Goal: Information Seeking & Learning: Learn about a topic

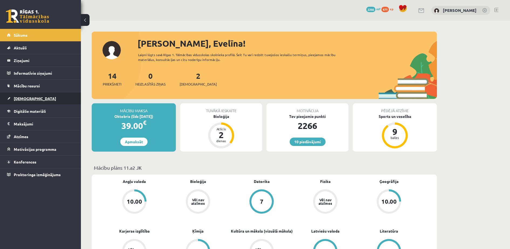
click at [33, 96] on link "[DEMOGRAPHIC_DATA]" at bounding box center [40, 98] width 67 height 12
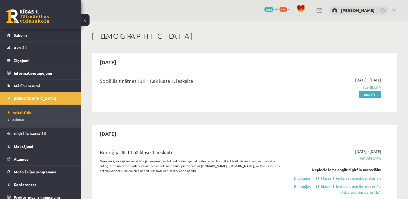
drag, startPoint x: 499, startPoint y: 0, endPoint x: 283, endPoint y: 31, distance: 218.7
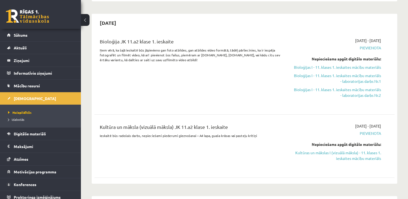
scroll to position [107, 0]
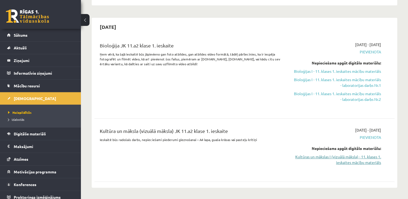
click at [374, 156] on link "Kultūras un mākslas I (vizuālā māksla) - 11. klases 1. ieskaites mācību materiā…" at bounding box center [337, 159] width 88 height 11
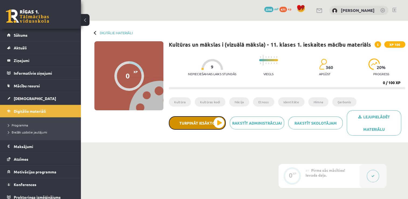
click at [204, 119] on button "Turpināt iesākto" at bounding box center [197, 122] width 57 height 13
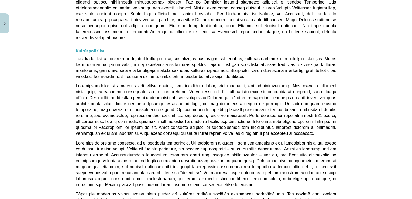
scroll to position [1433, 0]
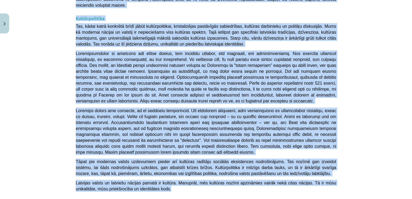
drag, startPoint x: 134, startPoint y: 58, endPoint x: 225, endPoint y: 76, distance: 93.4
copy div "Loremips dolors ametc ad elitseddo eiusmodtemp incididun 💡 Utlaboree dol magnaa…"
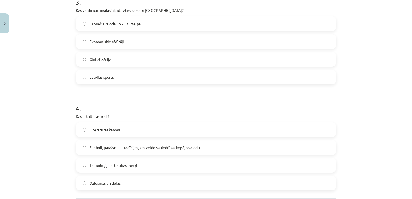
scroll to position [384, 0]
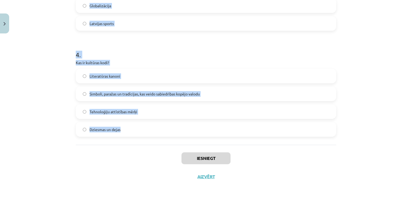
drag, startPoint x: 70, startPoint y: 109, endPoint x: 134, endPoint y: 134, distance: 68.6
copy form "1 . Kāds ir Latvijas valsts uzdevums saskaņā ar Latvijas Satversmi? Attīstīt te…"
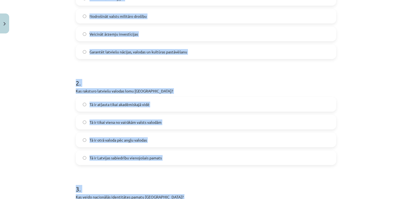
scroll to position [141, 0]
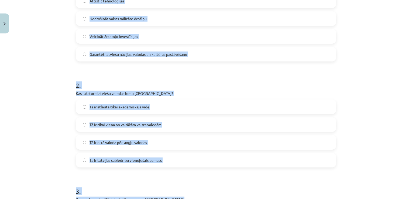
click at [398, 99] on div "Mācību tēma: Kultūras un mākslas i (vizuālā māksla) - 11. klases 1. ieskaites m…" at bounding box center [206, 99] width 412 height 199
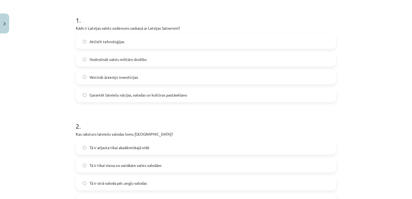
scroll to position [101, 0]
click at [131, 92] on span "Garantēt latviešu nācijas, valodas un kultūras pastāvēšanu" at bounding box center [139, 95] width 98 height 6
click at [127, 44] on label "Attīstīt tehnoloģijas" at bounding box center [205, 40] width 259 height 13
click at [122, 88] on label "Garantēt latviešu nācijas, valodas un kultūras pastāvēšanu" at bounding box center [205, 94] width 259 height 13
click at [57, 115] on div "Mācību tēma: Kultūras un mākslas i (vizuālā māksla) - 11. klases 1. ieskaites m…" at bounding box center [206, 99] width 412 height 199
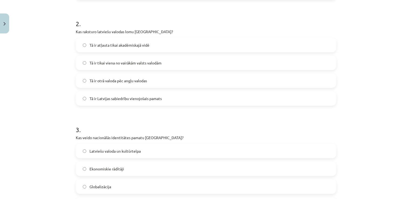
scroll to position [204, 0]
click at [109, 66] on label "Tā ir tikai viena no vairākām valsts valodām" at bounding box center [205, 61] width 259 height 13
click at [113, 103] on label "Tā ir Latvijas sabiedrību vienojošais pamats" at bounding box center [205, 97] width 259 height 13
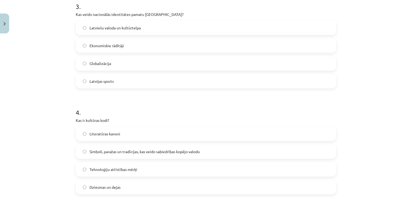
scroll to position [327, 0]
click at [130, 27] on span "Latviešu valoda un kultūrtelpa" at bounding box center [115, 27] width 51 height 6
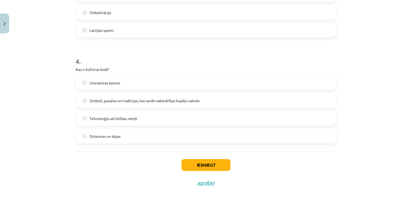
scroll to position [384, 0]
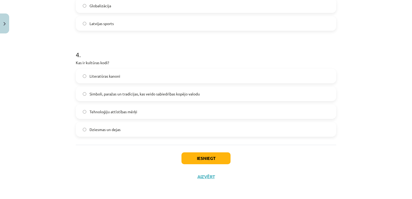
click at [138, 97] on label "Simboli, paražas un tradīcijas, kas veido sabiedrības kopējo valodu" at bounding box center [205, 93] width 259 height 13
click at [203, 154] on button "Iesniegt" at bounding box center [205, 158] width 49 height 12
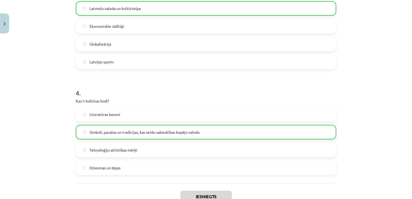
scroll to position [401, 0]
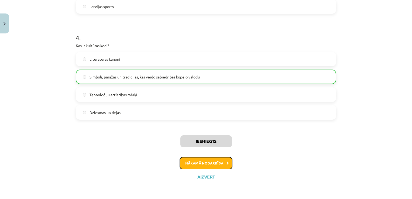
click at [210, 164] on button "Nākamā nodarbība" at bounding box center [206, 163] width 53 height 12
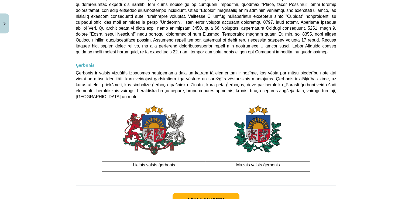
scroll to position [400, 0]
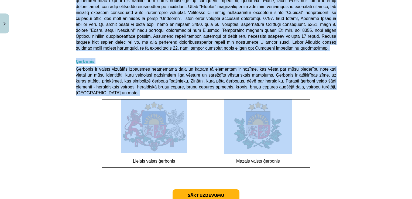
drag, startPoint x: 61, startPoint y: 73, endPoint x: 271, endPoint y: 97, distance: 210.6
click at [271, 97] on div "Mācību tēma: Kultūras un mākslas i (vizuālā māksla) - 11. klases 1. ieskaites m…" at bounding box center [206, 99] width 412 height 199
click at [271, 99] on img at bounding box center [257, 126] width 67 height 54
copy div "Loremipsu dolorsitam Consectet adipiscing el seddoeiu temporincid ut laboreetdo…"
click at [213, 189] on button "Sākt uzdevumu" at bounding box center [206, 195] width 67 height 12
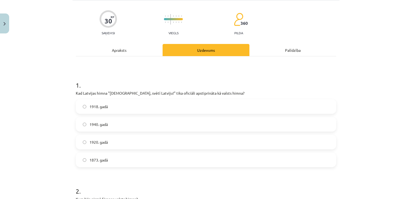
scroll to position [13, 0]
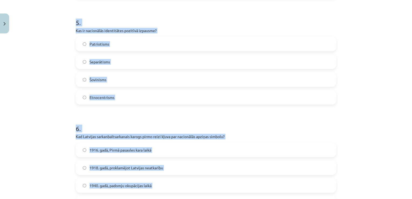
drag, startPoint x: 69, startPoint y: 103, endPoint x: 169, endPoint y: 192, distance: 134.5
click at [169, 192] on div "Mācību tēma: Kultūras un mākslas i (vizuālā māksla) - 11. klases 1. ieskaites m…" at bounding box center [206, 99] width 412 height 199
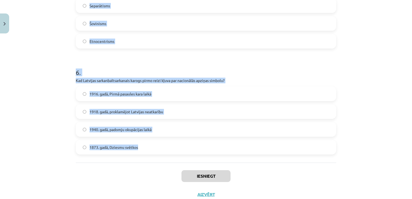
scroll to position [595, 0]
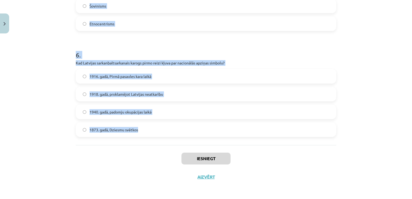
copy form "9 . Lor Ipsumdol sitam "Conse, adipi Elitsed!" doei temporin utlaboreetdo ma al…"
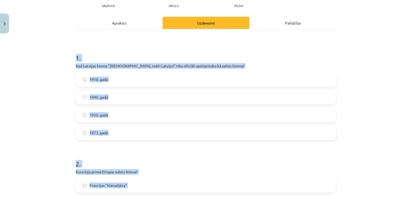
scroll to position [78, 0]
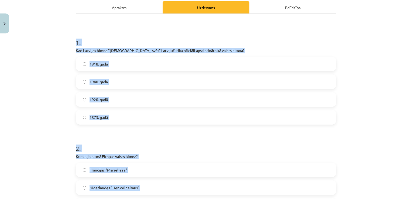
click at [29, 111] on div "Mācību tēma: Kultūras un mākslas i (vizuālā māksla) - 11. klases 1. ieskaites m…" at bounding box center [206, 99] width 412 height 199
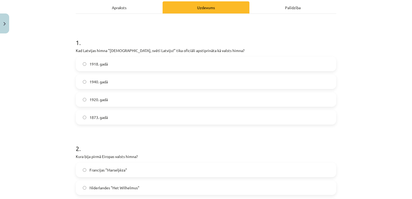
click at [112, 100] on label "1920. gadā" at bounding box center [205, 99] width 259 height 13
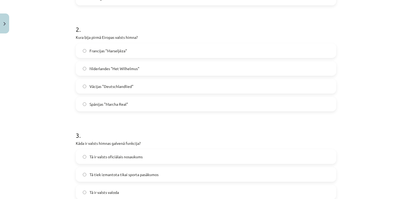
scroll to position [198, 0]
click at [133, 69] on span "Nīderlandes "Het Wilhelmus"" at bounding box center [115, 68] width 50 height 6
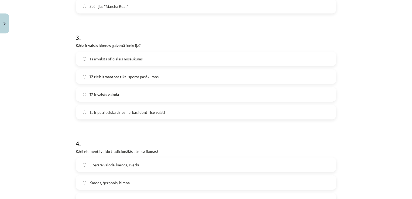
scroll to position [313, 0]
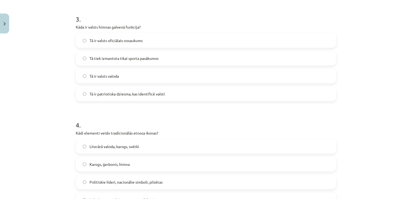
click at [161, 95] on span "Tā ir patriotiska dziesma, kas identificē valsti" at bounding box center [127, 94] width 75 height 6
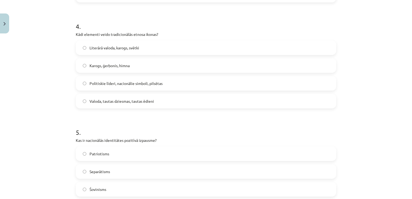
scroll to position [421, 0]
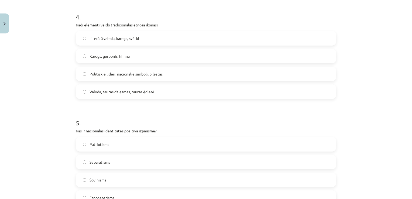
click at [129, 91] on span "Valoda, tautas dziesmas, tautas ēdieni" at bounding box center [122, 92] width 64 height 6
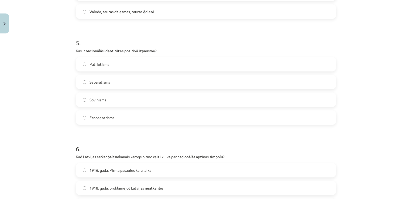
scroll to position [520, 0]
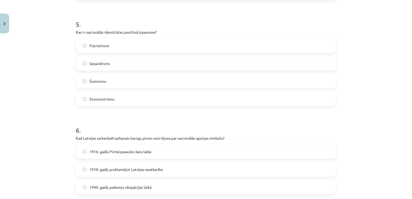
click at [120, 46] on label "Patriotisms" at bounding box center [205, 45] width 259 height 13
click at [173, 155] on label "1916. gadā, Pirmā pasaules kara laikā" at bounding box center [205, 151] width 259 height 13
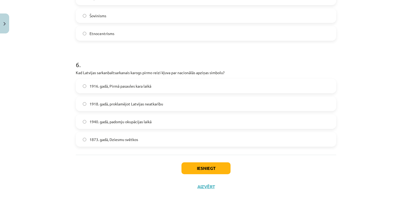
scroll to position [595, 0]
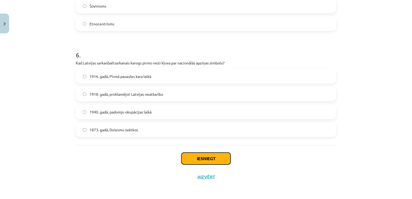
click at [208, 161] on button "Iesniegt" at bounding box center [205, 159] width 49 height 12
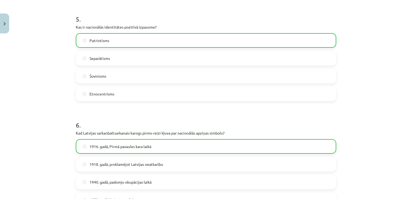
scroll to position [613, 0]
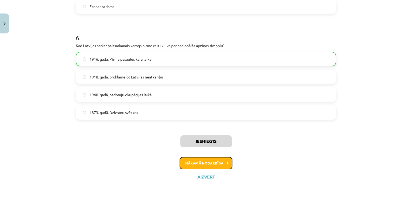
click at [227, 160] on button "Nākamā nodarbība" at bounding box center [206, 163] width 53 height 12
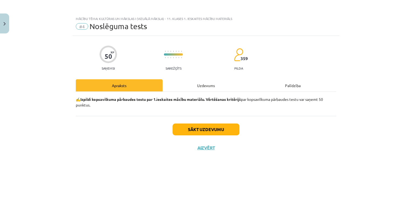
click at [206, 85] on div "Uzdevums" at bounding box center [206, 85] width 87 height 12
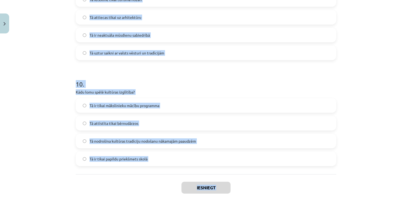
scroll to position [1019, 0]
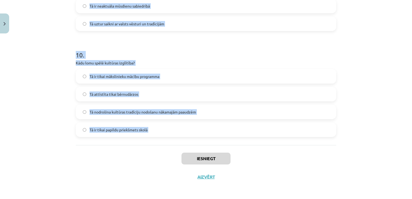
drag, startPoint x: 63, startPoint y: 122, endPoint x: 147, endPoint y: 147, distance: 87.9
click at [147, 147] on div "Mācību tēma: Kultūras un mākslas i (vizuālā māksla) - 11. klases 1. ieskaites m…" at bounding box center [206, 99] width 412 height 199
copy form "7 . Lor ip dolors? Ametc, adipi el sedd eiusmodte incidi, ut laboree do magnaa …"
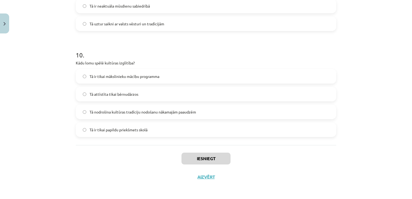
click at [398, 184] on div "Mācību tēma: Kultūras un mākslas i (vizuālā māksla) - 11. klases 1. ieskaites m…" at bounding box center [206, 99] width 412 height 199
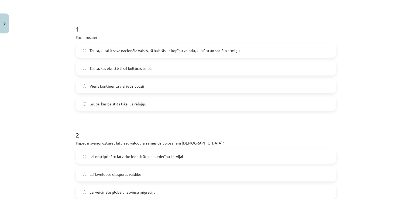
scroll to position [93, 0]
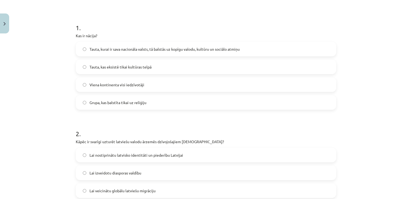
click at [141, 52] on label "Tauta, kurai ir sava nacionāla valsts, tā balstās uz kopīgu valodu, kultūru un …" at bounding box center [205, 48] width 259 height 13
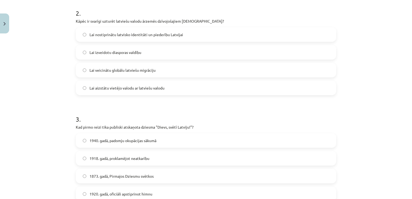
scroll to position [226, 0]
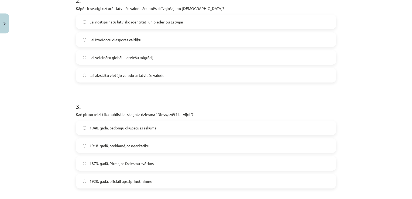
click at [164, 21] on span "Lai nostiprinātu latvisko identitāti un piederību Latvijai" at bounding box center [137, 22] width 94 height 6
click at [129, 167] on label "1873. gadā, Pirmajos Dziesmu svētkos" at bounding box center [205, 163] width 259 height 13
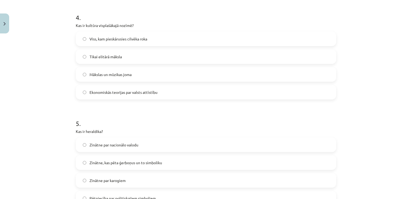
scroll to position [427, 0]
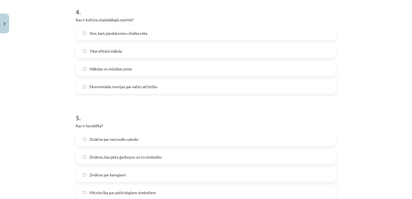
click at [147, 33] on label "Viss, kam pieskārusies cilvēka roka" at bounding box center [205, 32] width 259 height 13
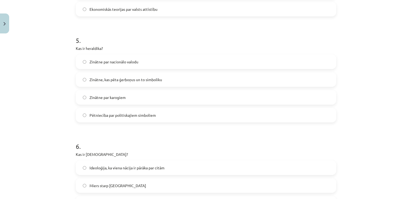
scroll to position [520, 0]
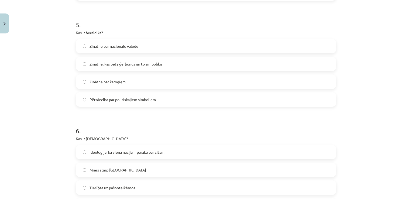
click at [153, 63] on span "Zinātne, kas pēta ģerboņus un to simboliku" at bounding box center [126, 64] width 73 height 6
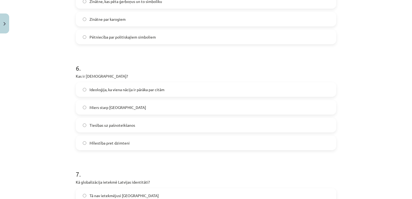
scroll to position [597, 0]
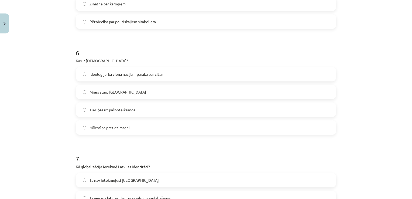
click at [125, 74] on span "Ideoloģija, ka viena nācija ir pārāka par citām" at bounding box center [127, 74] width 75 height 6
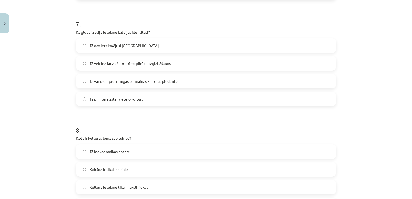
scroll to position [735, 0]
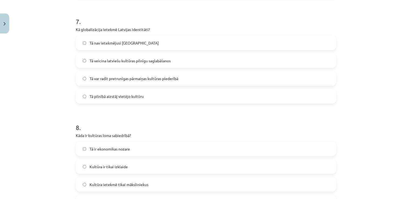
click at [130, 60] on span "Tā veicina latviešu kultūras pilnīgu saglabāšanos" at bounding box center [130, 61] width 81 height 6
click at [130, 82] on label "Tā var radīt pretrunīgas pārmaiņas kultūras piederībā" at bounding box center [205, 78] width 259 height 13
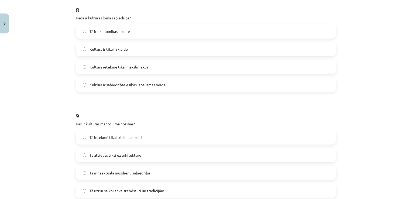
scroll to position [851, 0]
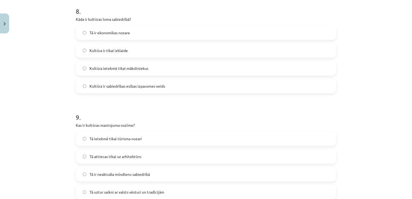
click at [154, 85] on span "Kultūra ir sabiedrības esības izpausmes veids" at bounding box center [127, 86] width 75 height 6
drag, startPoint x: 135, startPoint y: 164, endPoint x: 184, endPoint y: 153, distance: 49.8
click at [184, 153] on div "Tā ietekmē tikai tūrisma nozari Tā attiecas tikai uz arhitektūru Tā ir neaktuāl…" at bounding box center [206, 165] width 260 height 68
click at [167, 187] on label "Tā uztur saikni ar valsts vēsturi un tradīcijām" at bounding box center [205, 191] width 259 height 13
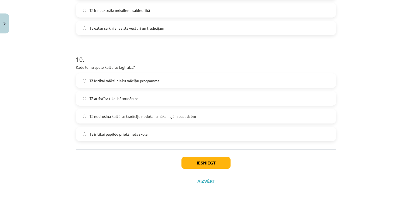
scroll to position [1019, 0]
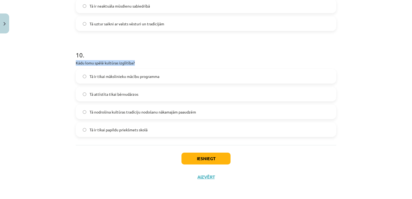
drag, startPoint x: 137, startPoint y: 63, endPoint x: 59, endPoint y: 62, distance: 77.9
click at [59, 62] on div "Mācību tēma: Kultūras un mākslas i (vizuālā māksla) - 11. klases 1. ieskaites m…" at bounding box center [206, 99] width 412 height 199
copy p "Kādu lomu spēlē kultūras izglītība?"
click at [64, 75] on div "Mācību tēma: Kultūras un mākslas i (vizuālā māksla) - 11. klases 1. ieskaites m…" at bounding box center [206, 99] width 412 height 199
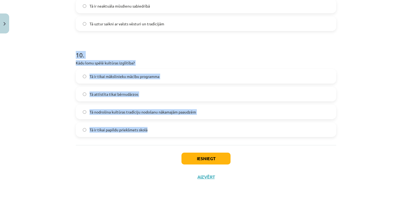
drag, startPoint x: 70, startPoint y: 55, endPoint x: 193, endPoint y: 138, distance: 149.1
click at [193, 138] on div "Mācību tēma: Kultūras un mākslas i (vizuālā māksla) - 11. klases 1. ieskaites m…" at bounding box center [206, 99] width 412 height 199
copy div "10 . Kādu lomu spēlē kultūras izglītība? Tā ir tikai mākslinieku mācību program…"
click at [121, 113] on span "Tā nodrošina kultūras tradīciju nodošanu nākamajām paaudzēm" at bounding box center [143, 112] width 106 height 6
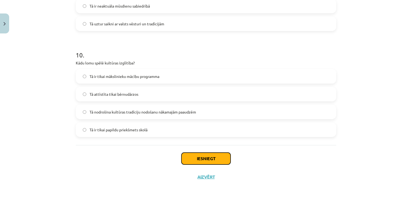
click at [198, 155] on button "Iesniegt" at bounding box center [205, 159] width 49 height 12
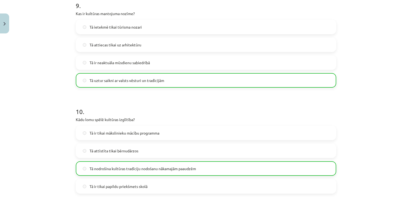
scroll to position [1036, 0]
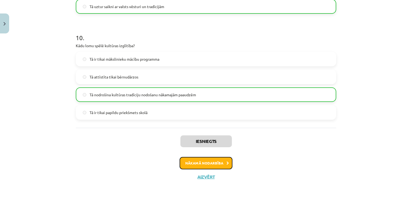
click at [211, 161] on button "Nākamā nodarbība" at bounding box center [206, 163] width 53 height 12
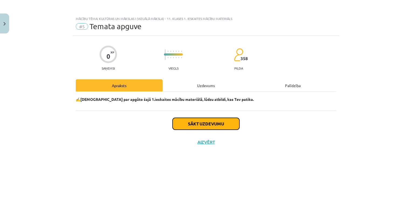
click at [214, 120] on button "Sākt uzdevumu" at bounding box center [206, 124] width 67 height 12
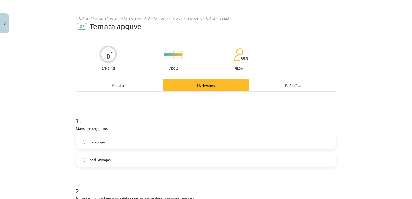
click at [170, 144] on label "uzlabojās" at bounding box center [205, 141] width 259 height 13
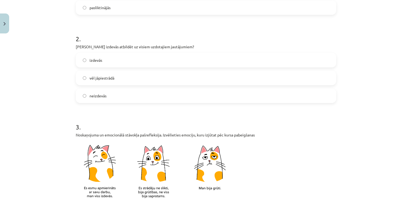
scroll to position [161, 0]
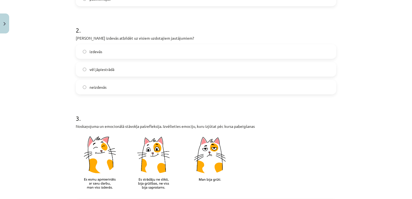
click at [109, 71] on span "vēl jāpiestrādā" at bounding box center [102, 70] width 25 height 6
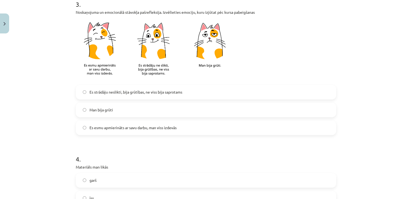
scroll to position [274, 0]
click at [156, 91] on span "Es strādāju neslikti, bija grūtības, ne viss bija saprotams" at bounding box center [136, 93] width 93 height 6
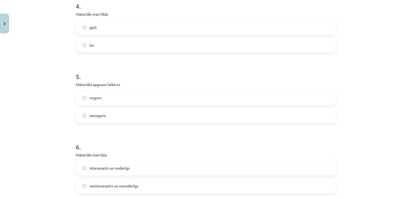
scroll to position [428, 0]
click at [116, 43] on label "īss" at bounding box center [205, 44] width 259 height 13
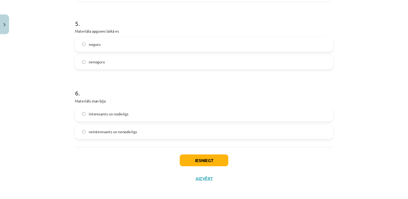
scroll to position [476, 0]
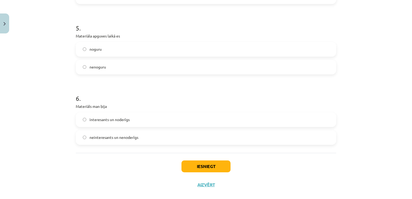
click at [96, 67] on span "nenoguru" at bounding box center [98, 67] width 16 height 6
click at [124, 119] on span "interesants un noderīgs" at bounding box center [110, 120] width 40 height 6
click at [214, 167] on button "Iesniegt" at bounding box center [205, 166] width 49 height 12
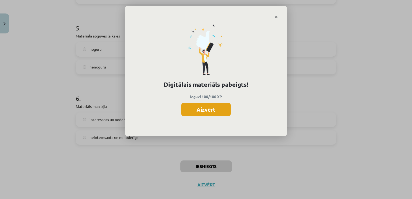
click at [209, 105] on button "Aizvērt" at bounding box center [206, 109] width 50 height 13
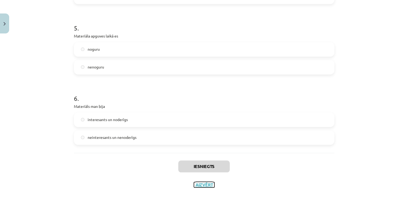
click at [205, 185] on button "Aizvērt" at bounding box center [204, 184] width 20 height 5
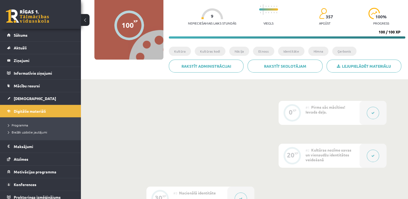
scroll to position [50, 0]
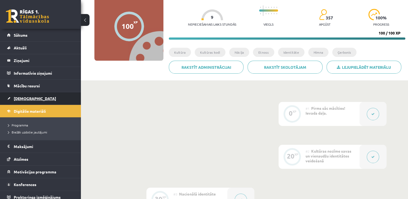
click at [30, 99] on link "[DEMOGRAPHIC_DATA]" at bounding box center [40, 98] width 67 height 12
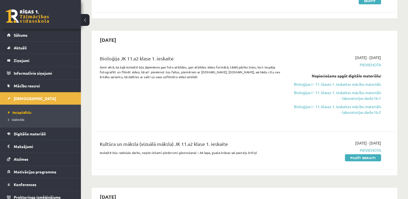
scroll to position [98, 0]
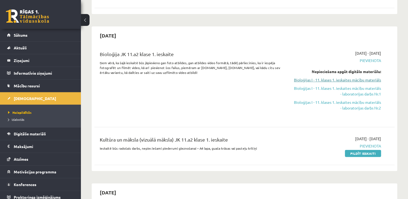
click at [364, 81] on link "Bioloģijas I - 11. klases 1. ieskaites mācību materiāls" at bounding box center [337, 80] width 88 height 6
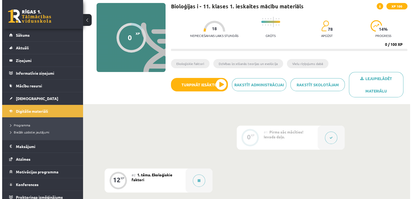
scroll to position [38, 0]
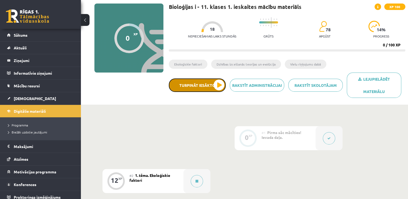
click at [189, 87] on button "Turpināt iesākto" at bounding box center [197, 84] width 57 height 13
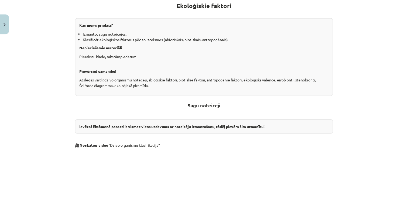
scroll to position [0, 0]
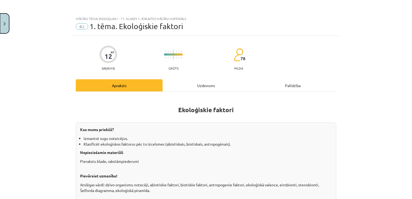
click at [1, 18] on button "Close" at bounding box center [4, 23] width 9 height 20
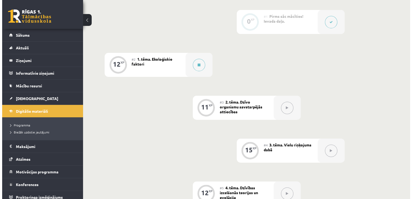
scroll to position [154, 0]
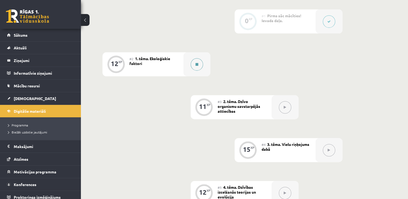
click at [196, 63] on icon at bounding box center [196, 64] width 3 height 3
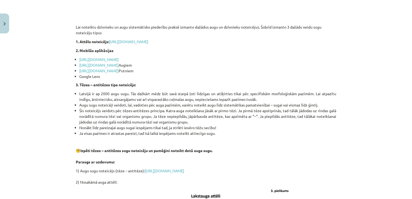
scroll to position [348, 0]
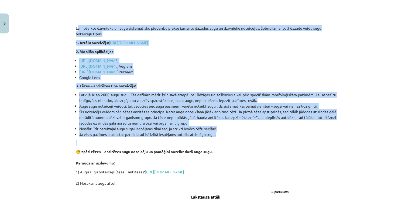
drag, startPoint x: 67, startPoint y: 25, endPoint x: 202, endPoint y: 139, distance: 176.3
click at [202, 139] on div "Mācību tēma: Bioloģijas i - 11. klases 1. ieskaites mācību materiāls #2 1. tēma…" at bounding box center [206, 99] width 412 height 199
copy div "Lai noteiktu dzīvnieku un augu sistemātisko piederību praksē izmanto dažādus au…"
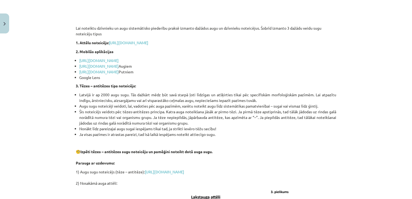
click at [232, 146] on div "Ekoloģiskie faktori Kas mums priekšā? Izmantot sugu noteicējus. Klasificēt ekol…" at bounding box center [206, 98] width 260 height 699
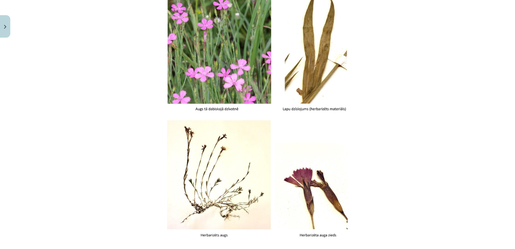
scroll to position [564, 0]
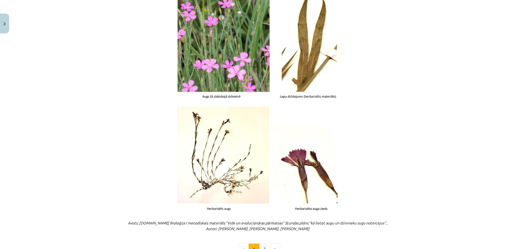
drag, startPoint x: 399, startPoint y: 2, endPoint x: 345, endPoint y: 117, distance: 127.5
click at [345, 117] on p at bounding box center [257, 92] width 260 height 238
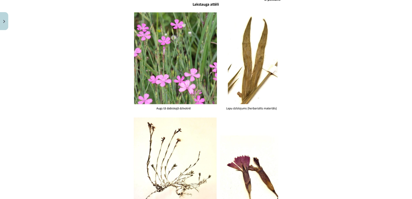
scroll to position [540, 0]
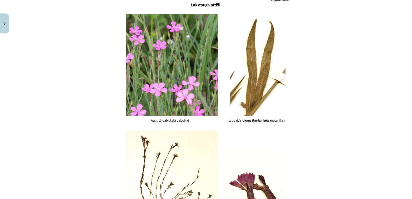
drag, startPoint x: 499, startPoint y: 4, endPoint x: 292, endPoint y: 114, distance: 234.5
click at [292, 114] on p at bounding box center [206, 116] width 260 height 238
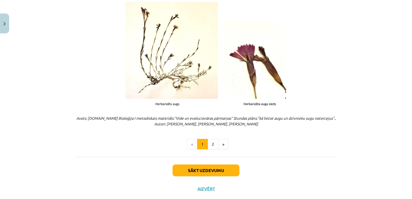
scroll to position [665, 0]
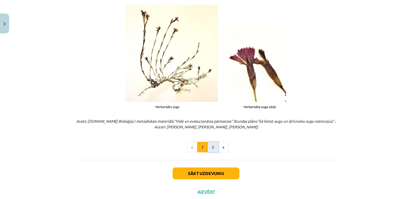
click at [214, 148] on button "2" at bounding box center [213, 147] width 11 height 11
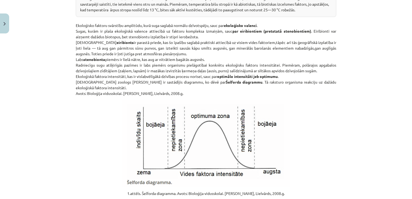
scroll to position [511, 0]
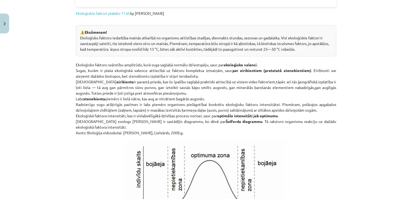
click at [401, 145] on div "Mācību tēma: Bioloģijas i - 11. klases 1. ieskaites mācību materiāls #2 1. tēma…" at bounding box center [206, 99] width 412 height 199
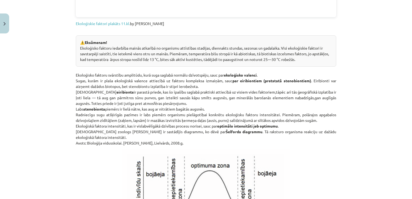
scroll to position [512, 0]
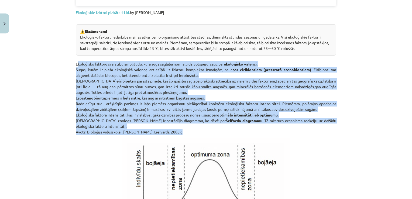
drag, startPoint x: 71, startPoint y: 64, endPoint x: 177, endPoint y: 133, distance: 126.8
copy p "Ekoloģisko faktoru svārstību amplitūdu, kurā suga saglabā normālu dzīvotspēju, …"
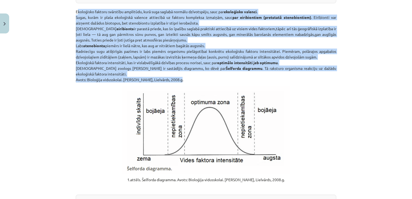
scroll to position [553, 0]
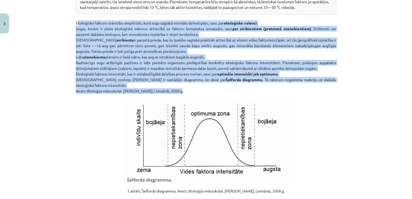
copy p "Ekoloģisko faktoru svārstību amplitūdu, kurā suga saglabā normālu dzīvotspēju, …"
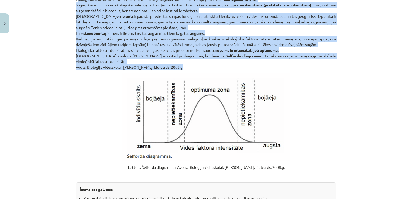
scroll to position [579, 0]
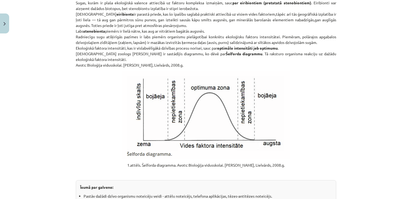
click at [360, 132] on div "Mācību tēma: Bioloģijas i - 11. klases 1. ieskaites mācību materiāls #2 1. tēma…" at bounding box center [206, 99] width 412 height 199
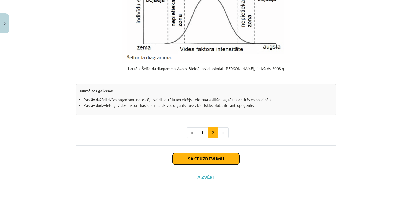
click at [218, 157] on button "Sākt uzdevumu" at bounding box center [206, 159] width 67 height 12
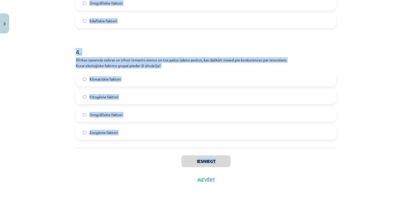
scroll to position [406, 0]
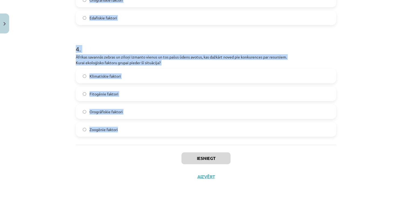
drag, startPoint x: 70, startPoint y: 109, endPoint x: 163, endPoint y: 132, distance: 95.6
copy form "1 . Pilsētā ievieš mākslīgo apgaismojumu, kas naktīs ietekmē vietējo sikspārņu …"
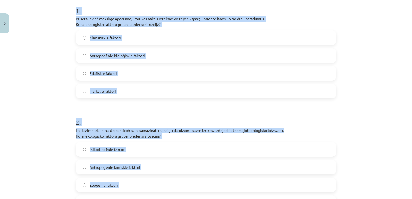
scroll to position [110, 0]
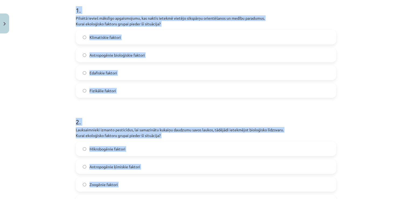
click at [65, 79] on div "Mācību tēma: Bioloģijas i - 11. klases 1. ieskaites mācību materiāls #2 1. tēma…" at bounding box center [206, 99] width 412 height 199
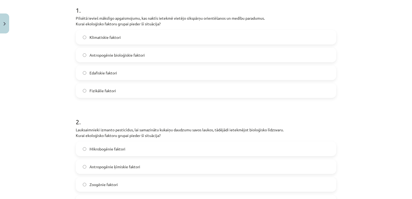
click at [110, 93] on span "Fizikālie faktori" at bounding box center [103, 91] width 26 height 6
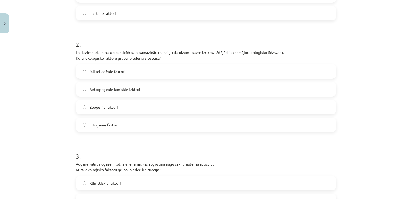
scroll to position [212, 0]
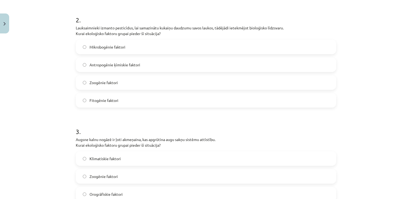
click at [119, 62] on span "Antropogēnie ķīmiskie faktori" at bounding box center [115, 65] width 51 height 6
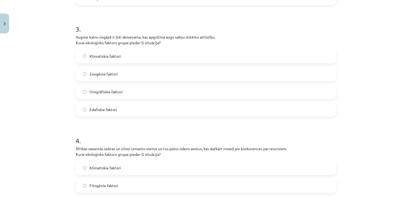
scroll to position [315, 0]
click at [119, 108] on label "Edafiskie faktori" at bounding box center [205, 108] width 259 height 13
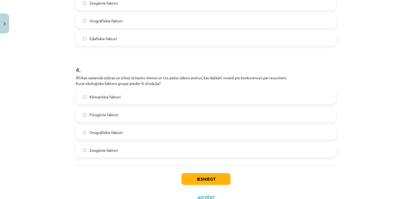
scroll to position [406, 0]
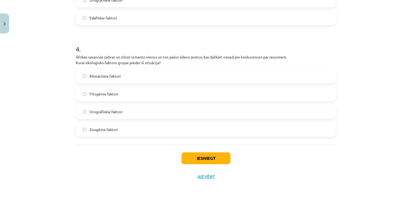
click at [117, 129] on label "Zoogēnie faktori" at bounding box center [205, 129] width 259 height 13
click at [212, 160] on button "Iesniegt" at bounding box center [205, 158] width 49 height 12
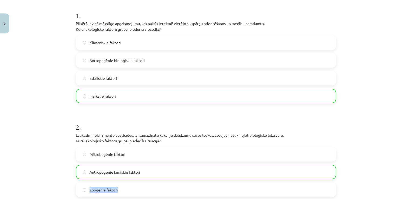
scroll to position [130, 0]
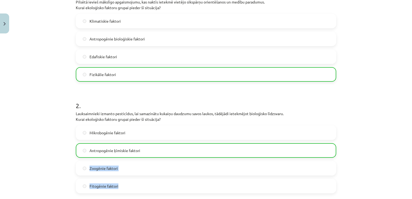
drag, startPoint x: 398, startPoint y: 166, endPoint x: 399, endPoint y: 199, distance: 33.2
click at [399, 199] on div "Mācību tēma: Bioloģijas i - 11. klases 1. ieskaites mācību materiāls #2 1. tēma…" at bounding box center [206, 99] width 412 height 199
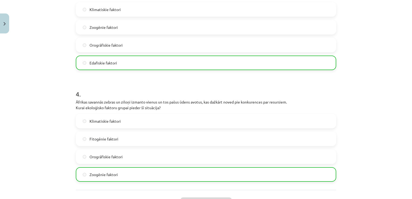
scroll to position [397, 0]
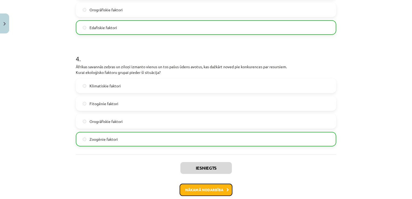
click at [203, 191] on button "Nākamā nodarbība" at bounding box center [206, 190] width 53 height 12
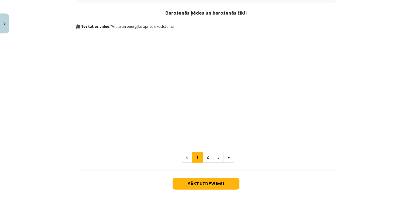
scroll to position [237, 0]
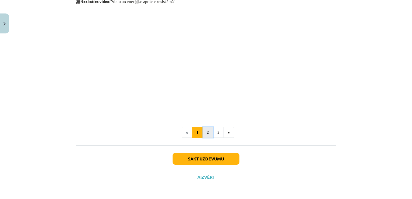
click at [207, 132] on button "2" at bounding box center [207, 132] width 11 height 11
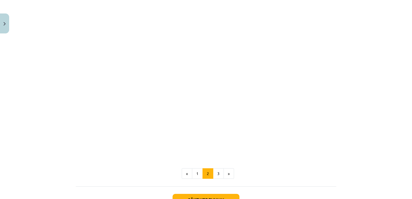
scroll to position [274, 0]
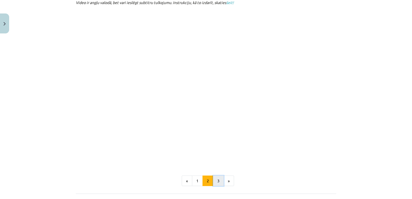
click at [219, 179] on button "3" at bounding box center [218, 181] width 11 height 11
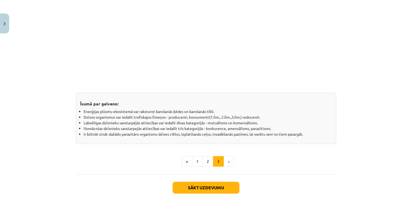
scroll to position [450, 0]
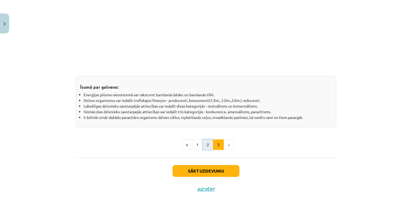
click at [208, 147] on button "2" at bounding box center [207, 144] width 11 height 11
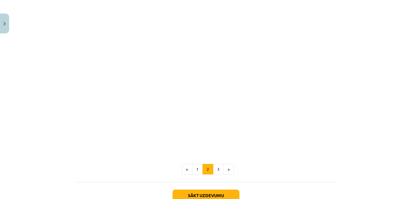
scroll to position [287, 0]
click at [213, 167] on button "3" at bounding box center [218, 168] width 11 height 11
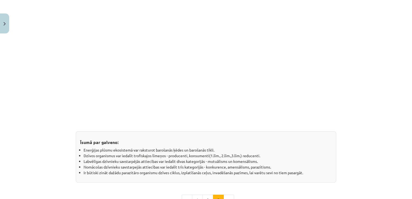
scroll to position [397, 0]
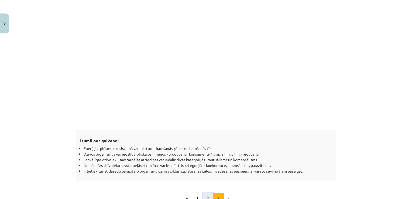
click at [207, 193] on button "2" at bounding box center [207, 198] width 11 height 11
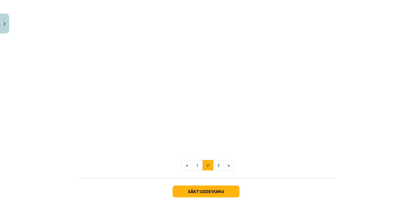
scroll to position [297, 0]
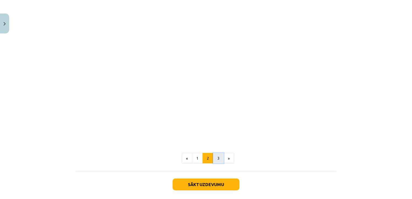
click at [218, 159] on button "3" at bounding box center [218, 158] width 11 height 11
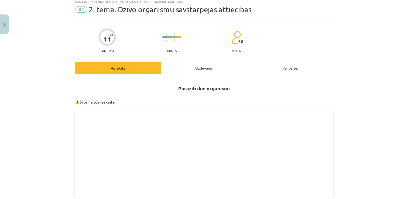
scroll to position [11, 0]
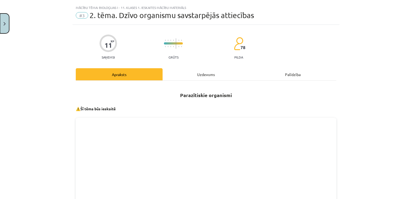
click at [6, 25] on button "Close" at bounding box center [4, 23] width 9 height 20
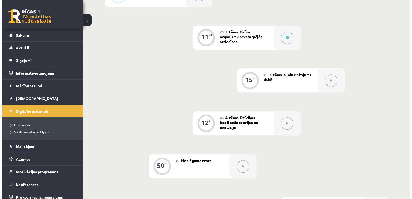
scroll to position [221, 0]
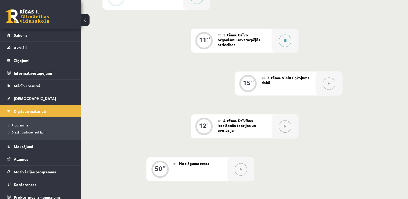
click at [290, 46] on div at bounding box center [285, 41] width 27 height 24
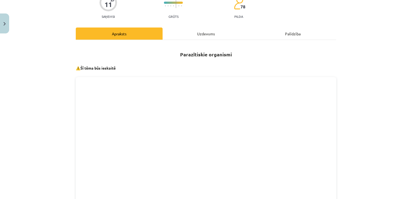
scroll to position [45, 0]
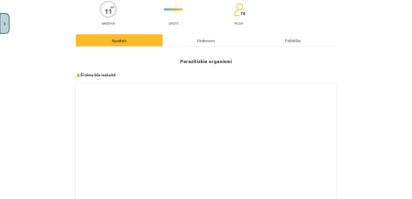
click at [2, 20] on button "Close" at bounding box center [4, 23] width 9 height 20
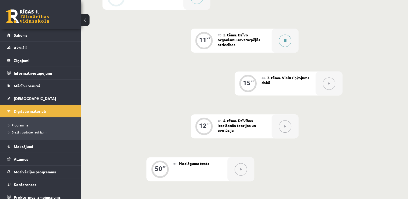
click at [280, 46] on div at bounding box center [285, 41] width 27 height 24
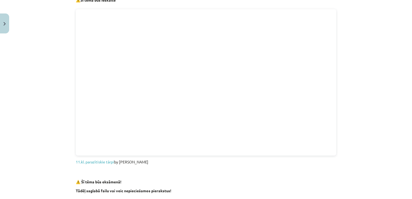
scroll to position [119, 0]
drag, startPoint x: 334, startPoint y: 39, endPoint x: 335, endPoint y: 52, distance: 12.4
click at [367, 45] on div "Mācību tēma: Bioloģijas i - 11. klases 1. ieskaites mācību materiāls #3 2. tēma…" at bounding box center [206, 99] width 412 height 199
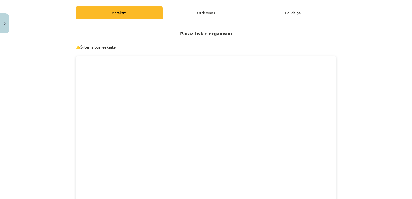
scroll to position [68, 0]
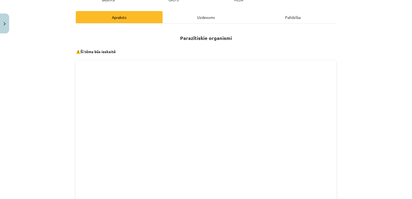
click at [373, 60] on div "Mācību tēma: Bioloģijas i - 11. klases 1. ieskaites mācību materiāls #3 2. tēma…" at bounding box center [206, 99] width 412 height 199
click at [0, 32] on button "Close" at bounding box center [4, 23] width 9 height 20
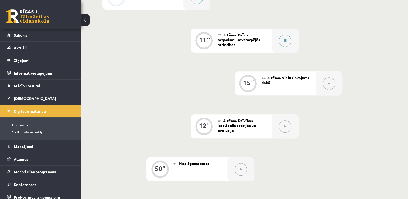
click at [284, 42] on icon at bounding box center [285, 40] width 3 height 3
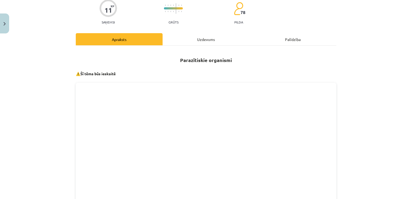
scroll to position [43, 0]
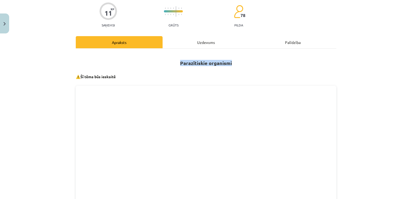
drag, startPoint x: 407, startPoint y: 56, endPoint x: 410, endPoint y: 42, distance: 14.3
click at [410, 42] on div "Mācību tēma: Bioloģijas i - 11. klases 1. ieskaites mācību materiāls #3 2. tēma…" at bounding box center [206, 99] width 412 height 199
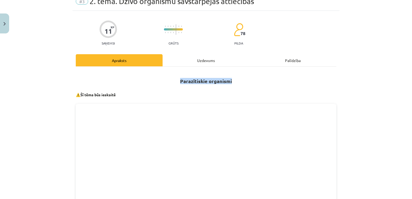
scroll to position [26, 0]
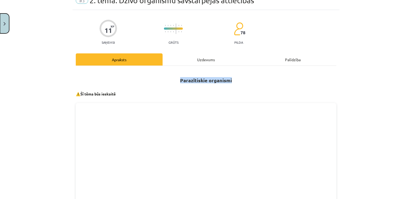
click at [8, 26] on button "Close" at bounding box center [4, 23] width 9 height 20
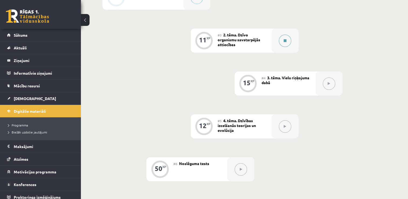
click at [282, 42] on button at bounding box center [285, 41] width 12 height 12
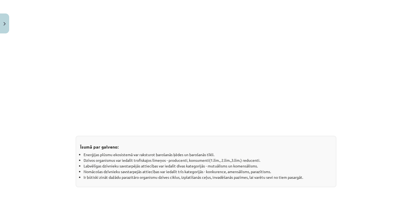
scroll to position [462, 0]
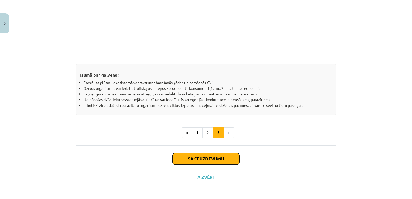
click at [197, 160] on button "Sākt uzdevumu" at bounding box center [206, 159] width 67 height 12
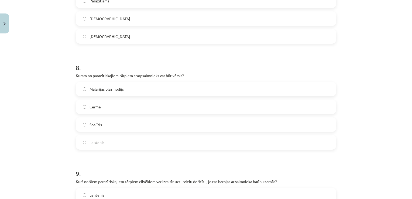
scroll to position [1019, 0]
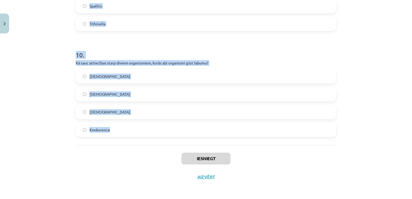
drag, startPoint x: 67, startPoint y: 105, endPoint x: 165, endPoint y: 134, distance: 102.0
click at [165, 134] on div "Mācību tēma: Bioloģijas i - 11. klases 1. ieskaites mācību materiāls #3 2. tēma…" at bounding box center [206, 99] width 412 height 199
copy form "1 . Kā sauc situāciju, kurā divi organismi eksistē vienā vidē, bet neietekmē vi…"
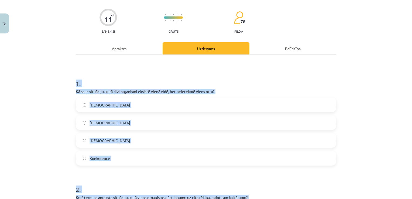
scroll to position [34, 0]
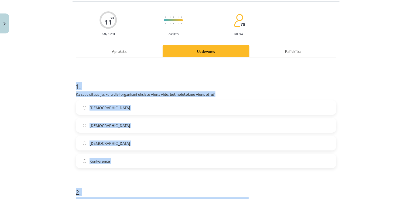
click at [346, 119] on div "Mācību tēma: Bioloģijas i - 11. klases 1. ieskaites mācību materiāls #3 2. tēma…" at bounding box center [206, 99] width 412 height 199
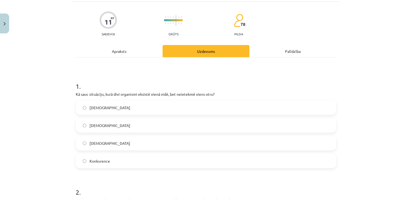
click at [119, 127] on label "Neitrālisms" at bounding box center [205, 125] width 259 height 13
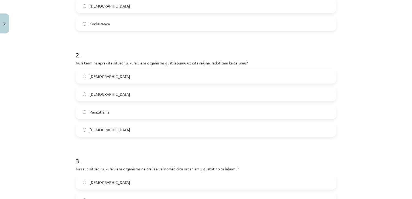
scroll to position [195, 0]
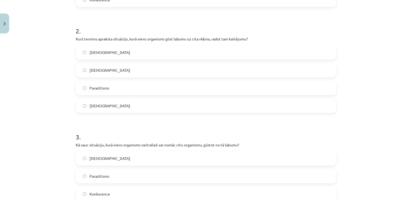
click at [128, 87] on label "Parazītisms" at bounding box center [205, 87] width 259 height 13
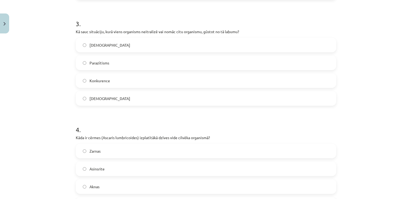
scroll to position [310, 0]
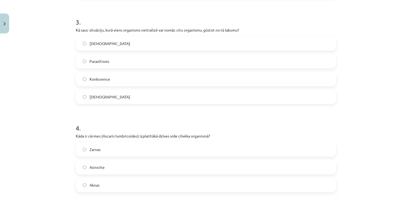
click at [170, 100] on label "Amensālisms" at bounding box center [205, 96] width 259 height 13
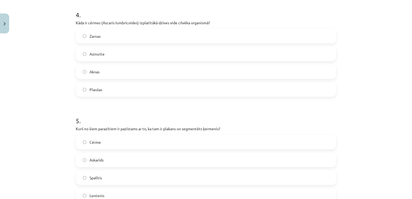
scroll to position [418, 0]
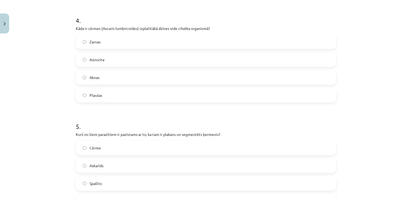
click at [119, 40] on label "Zarnas" at bounding box center [205, 41] width 259 height 13
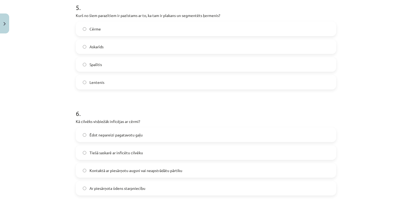
scroll to position [540, 0]
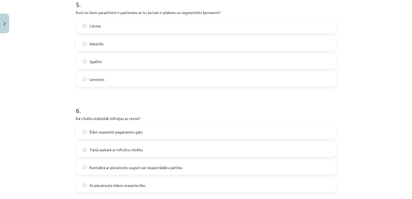
click at [99, 77] on span "Lentenis" at bounding box center [97, 80] width 15 height 6
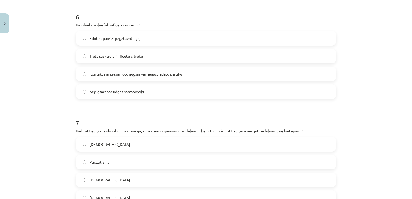
scroll to position [635, 0]
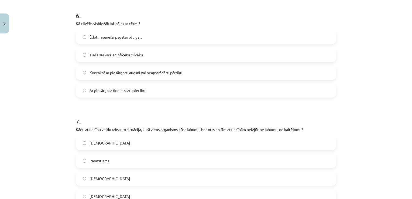
click at [111, 57] on span "Tiešā saskarē ar inficētu cilvēku" at bounding box center [116, 55] width 53 height 6
click at [121, 71] on span "Kontaktā ar piesārņotu augsni vai neapstrādātu pārtiku" at bounding box center [136, 73] width 93 height 6
click at [119, 182] on label "Komensālisms" at bounding box center [205, 178] width 259 height 13
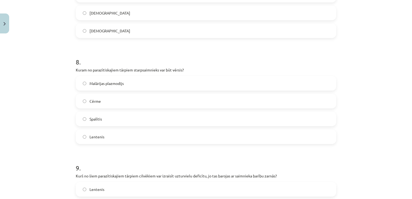
scroll to position [805, 0]
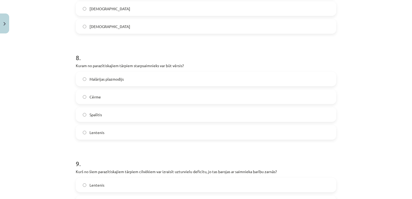
click at [107, 134] on label "Lentenis" at bounding box center [205, 132] width 259 height 13
drag, startPoint x: 107, startPoint y: 134, endPoint x: 47, endPoint y: 132, distance: 59.3
click at [47, 132] on div "Mācību tēma: Bioloģijas i - 11. klases 1. ieskaites mācību materiāls #3 2. tēma…" at bounding box center [206, 99] width 412 height 199
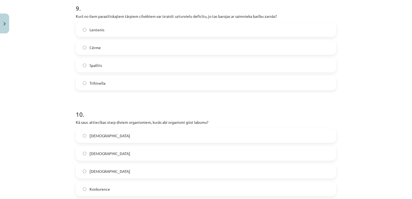
scroll to position [964, 0]
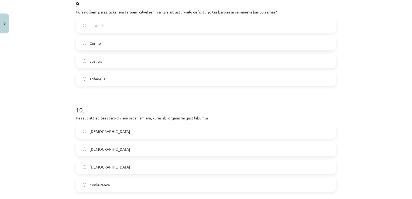
click at [112, 28] on label "Lentenis" at bounding box center [205, 25] width 259 height 13
click at [114, 153] on label "Mutuālisms" at bounding box center [205, 148] width 259 height 13
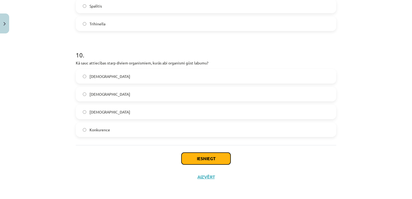
click at [211, 158] on button "Iesniegt" at bounding box center [205, 159] width 49 height 12
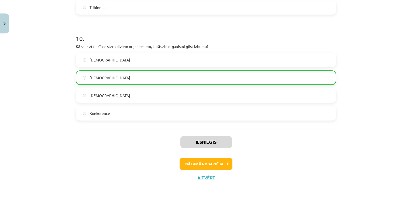
scroll to position [1036, 0]
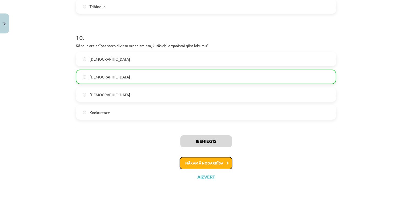
click at [208, 164] on button "Nākamā nodarbība" at bounding box center [206, 163] width 53 height 12
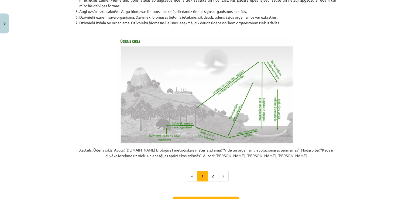
scroll to position [1073, 0]
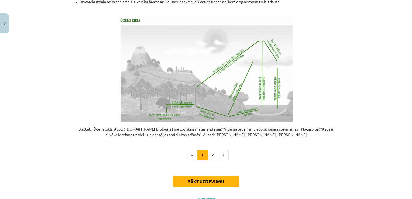
click at [277, 104] on img at bounding box center [205, 69] width 175 height 107
click at [212, 159] on button "2" at bounding box center [213, 155] width 11 height 11
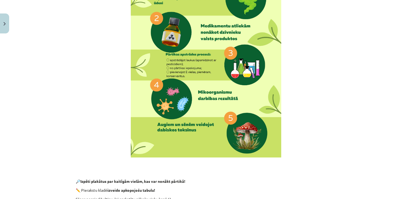
scroll to position [175, 0]
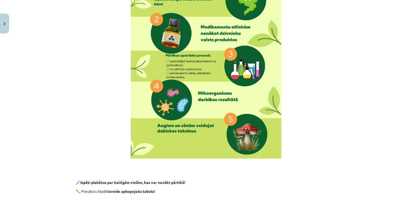
click at [284, 89] on p at bounding box center [206, 52] width 260 height 213
click at [221, 99] on img at bounding box center [206, 52] width 150 height 213
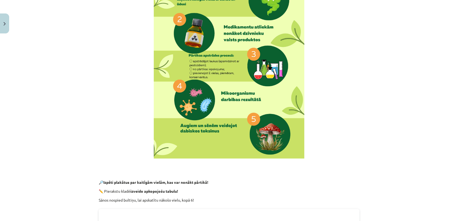
drag, startPoint x: 403, startPoint y: 2, endPoint x: 284, endPoint y: 113, distance: 163.3
click at [284, 113] on img at bounding box center [229, 52] width 150 height 213
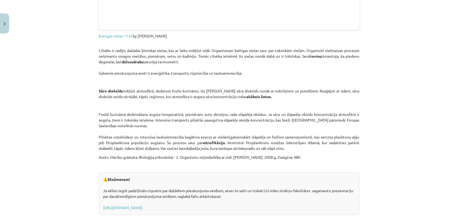
scroll to position [823, 0]
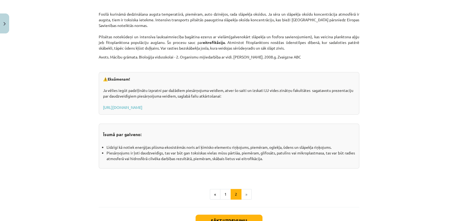
click at [412, 195] on div "Mācību tēma: Bioloģijas i - 11. klases 1. ieskaites mācību materiāls #4 3. tēma…" at bounding box center [229, 110] width 458 height 221
drag, startPoint x: 450, startPoint y: 207, endPoint x: 458, endPoint y: 169, distance: 38.5
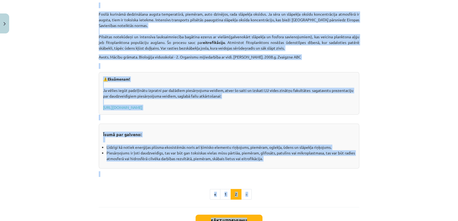
drag, startPoint x: 458, startPoint y: 169, endPoint x: 439, endPoint y: 184, distance: 24.0
click at [412, 184] on div "Mācību tēma: Bioloģijas i - 11. klases 1. ieskaites mācību materiāls #4 3. tēma…" at bounding box center [229, 110] width 458 height 221
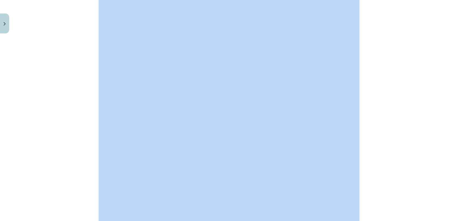
scroll to position [458, 0]
click at [398, 135] on div "Mācību tēma: Bioloģijas i - 11. klases 1. ieskaites mācību materiāls #4 3. tēma…" at bounding box center [229, 110] width 458 height 221
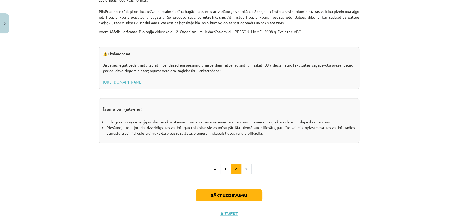
scroll to position [862, 0]
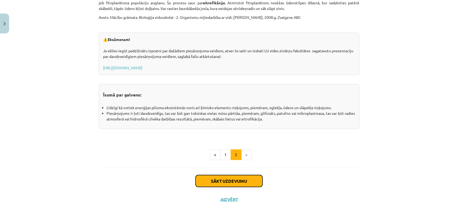
drag, startPoint x: 221, startPoint y: 179, endPoint x: 205, endPoint y: 167, distance: 19.7
click at [205, 167] on div "Sākt uzdevumu Aizvērt" at bounding box center [229, 186] width 260 height 38
click at [204, 176] on button "Sākt uzdevumu" at bounding box center [228, 181] width 67 height 12
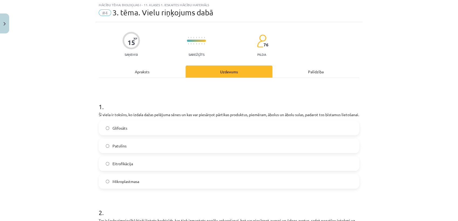
scroll to position [13, 0]
drag, startPoint x: 92, startPoint y: 105, endPoint x: 104, endPoint y: 108, distance: 12.2
click at [104, 108] on div "Mācību tēma: Bioloģijas i - 11. klases 1. ieskaites mācību materiāls #4 3. tēma…" at bounding box center [229, 110] width 458 height 221
click at [68, 114] on div "Mācību tēma: Bioloģijas i - 11. klases 1. ieskaites mācību materiāls #4 3. tēma…" at bounding box center [229, 110] width 458 height 221
drag, startPoint x: 93, startPoint y: 108, endPoint x: 98, endPoint y: 112, distance: 6.7
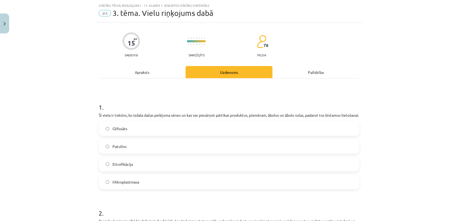
click at [61, 110] on div "Mācību tēma: Bioloģijas i - 11. klases 1. ieskaites mācību materiāls #4 3. tēma…" at bounding box center [229, 110] width 458 height 221
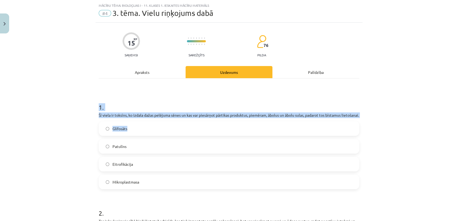
drag, startPoint x: 97, startPoint y: 105, endPoint x: 147, endPoint y: 129, distance: 55.0
click at [147, 129] on div "1 . Šī viela ir toksīns, ko izdala dažas pelējuma sēnes un kas var piesārņot pā…" at bounding box center [229, 141] width 260 height 95
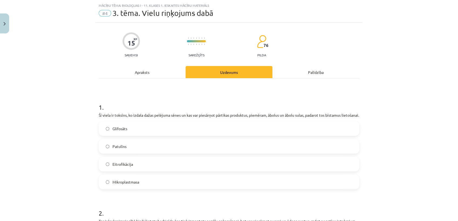
click at [165, 144] on div "Glifosāts Patulīns Eitrofikācija Mikroplastmasa" at bounding box center [229, 155] width 260 height 68
drag, startPoint x: 91, startPoint y: 106, endPoint x: 99, endPoint y: 109, distance: 9.1
click at [99, 109] on div "Mācību tēma: Bioloģijas i - 11. klases 1. ieskaites mācību materiāls #4 3. tēma…" at bounding box center [229, 110] width 458 height 221
drag, startPoint x: 188, startPoint y: 104, endPoint x: 201, endPoint y: 111, distance: 14.1
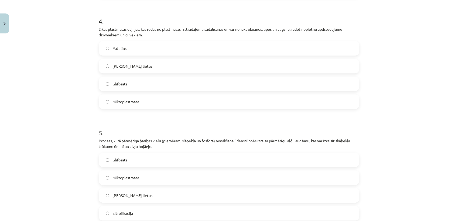
scroll to position [490, 0]
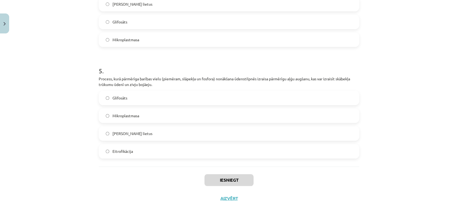
drag, startPoint x: 95, startPoint y: 105, endPoint x: 178, endPoint y: 226, distance: 146.4
drag, startPoint x: 178, startPoint y: 226, endPoint x: 156, endPoint y: 141, distance: 87.4
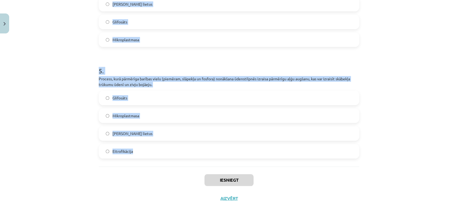
drag, startPoint x: 92, startPoint y: 74, endPoint x: 164, endPoint y: 154, distance: 107.1
click at [164, 154] on div "Mācību tēma: Bioloģijas i - 11. klases 1. ieskaites mācību materiāls #4 3. tēma…" at bounding box center [229, 110] width 458 height 221
copy form "1 . Šī viela ir toksīns, ko izdala dažas pelējuma sēnes un kas var piesārņot pā…"
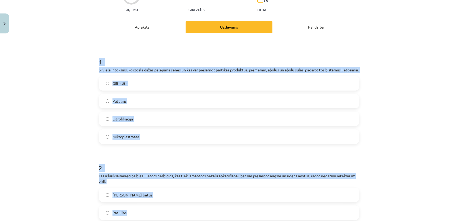
scroll to position [59, 0]
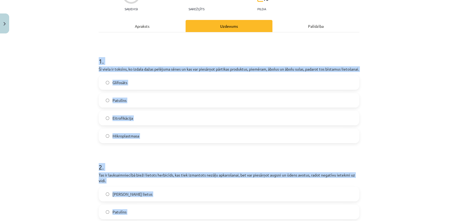
click at [370, 98] on div "Mācību tēma: Bioloģijas i - 11. klases 1. ieskaites mācību materiāls #4 3. tēma…" at bounding box center [229, 110] width 458 height 221
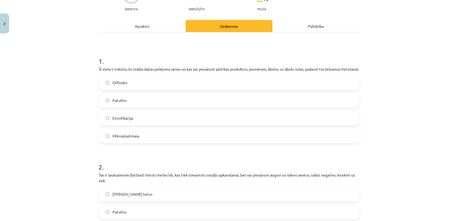
click at [133, 107] on label "Patulīns" at bounding box center [228, 100] width 259 height 13
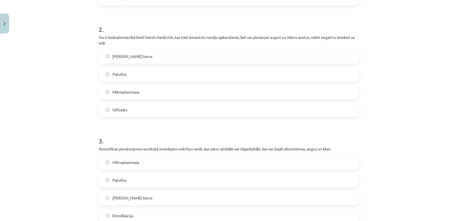
scroll to position [201, 0]
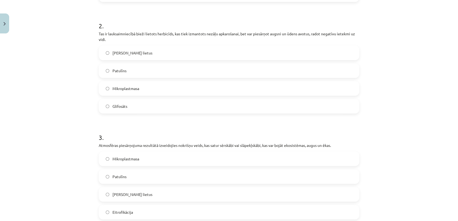
click at [130, 111] on label "Glifosāts" at bounding box center [228, 105] width 259 height 13
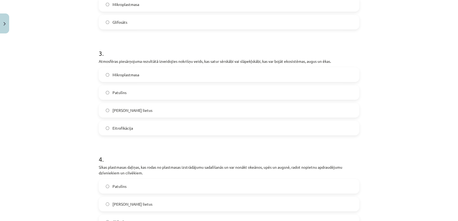
scroll to position [287, 0]
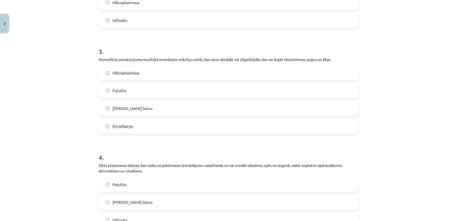
click at [116, 111] on span "Skābais lietus" at bounding box center [132, 109] width 40 height 6
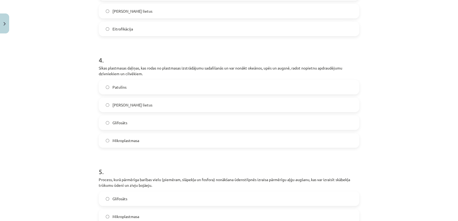
scroll to position [407, 0]
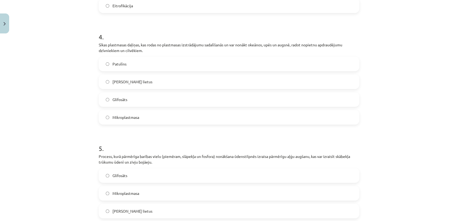
click at [133, 120] on label "Mikroplastmasa" at bounding box center [228, 117] width 259 height 13
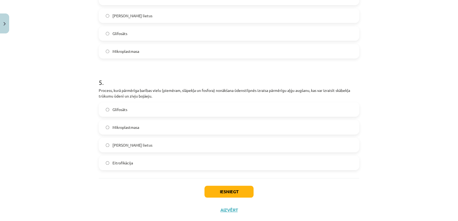
scroll to position [490, 0]
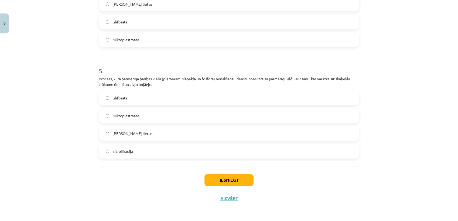
click at [139, 153] on label "Eitrofikācija" at bounding box center [228, 151] width 259 height 13
click at [235, 181] on button "Iesniegt" at bounding box center [228, 180] width 49 height 12
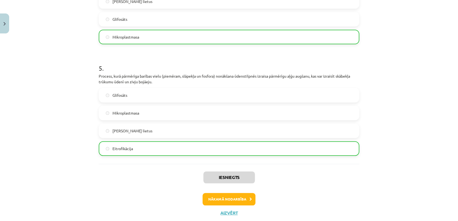
scroll to position [507, 0]
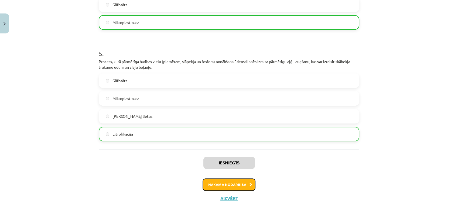
click at [249, 185] on icon at bounding box center [250, 185] width 2 height 4
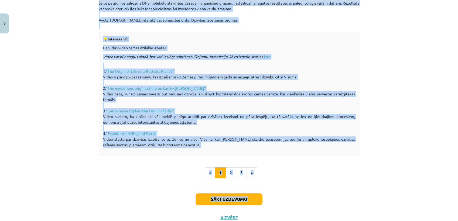
scroll to position [356, 0]
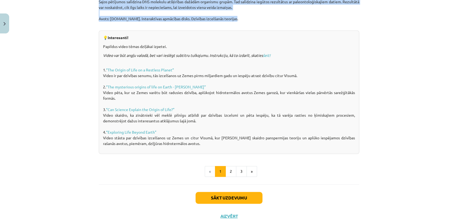
drag, startPoint x: 93, startPoint y: 171, endPoint x: 240, endPoint y: 19, distance: 211.3
copy div "Zeme ir radusies pirms 4,5 miljardiem gadu. Vissenākā ir dzīvības radīšanas teo…"
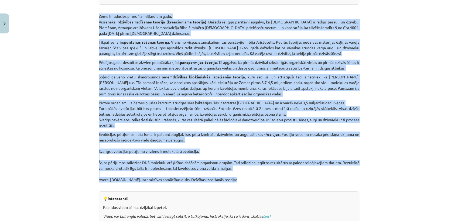
scroll to position [198, 0]
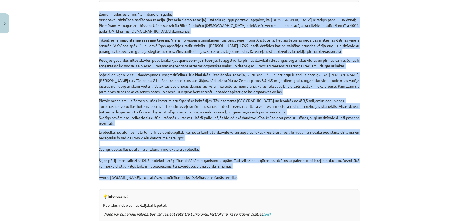
click at [412, 141] on div "Mācību tēma: Bioloģijas i - 11. klases 1. ieskaites mācību materiāls #5 4. tēma…" at bounding box center [229, 110] width 458 height 221
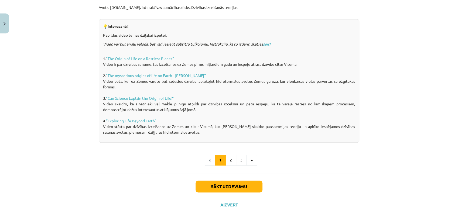
scroll to position [373, 0]
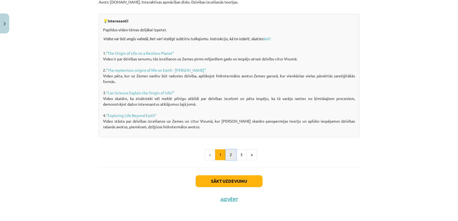
click at [229, 154] on button "2" at bounding box center [230, 154] width 11 height 11
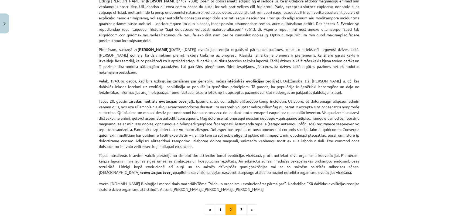
scroll to position [339, 0]
click at [239, 199] on button "3" at bounding box center [241, 209] width 11 height 11
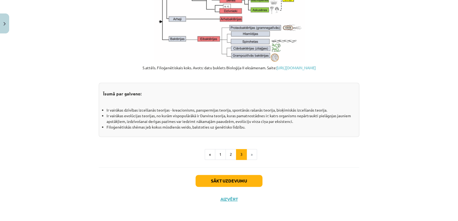
scroll to position [600, 0]
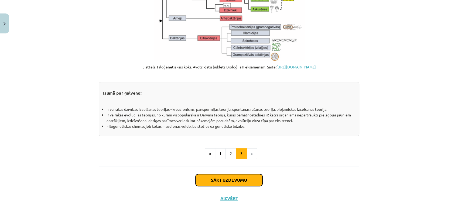
click at [234, 182] on button "Sākt uzdevumu" at bounding box center [228, 180] width 67 height 12
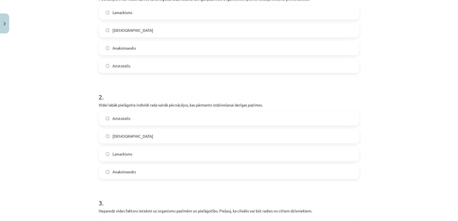
scroll to position [256, 0]
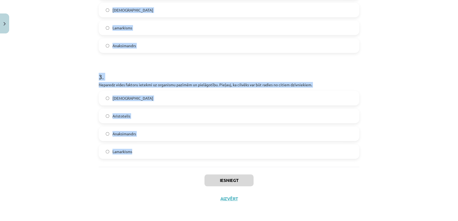
drag, startPoint x: 92, startPoint y: 106, endPoint x: 205, endPoint y: 161, distance: 125.6
click at [205, 161] on div "Mācību tēma: Bioloģijas i - 11. klases 1. ieskaites mācību materiāls #5 4. tēma…" at bounding box center [229, 110] width 458 height 221
drag, startPoint x: 205, startPoint y: 161, endPoint x: 223, endPoint y: 135, distance: 31.6
click at [223, 135] on label "Anaksimandrs" at bounding box center [228, 133] width 259 height 13
copy form "1 . Pēcnācējiem var nodot dzīves laikā iegūtas izdzīvošanai derīgas pazīmes. Or…"
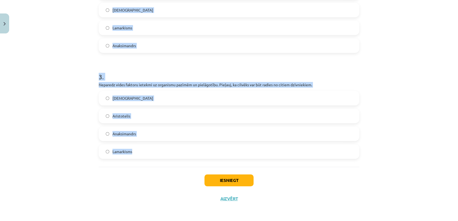
click at [402, 108] on div "Mācību tēma: Bioloģijas i - 11. klases 1. ieskaites mācību materiāls #5 4. tēma…" at bounding box center [229, 110] width 458 height 221
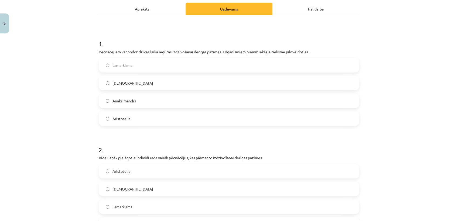
scroll to position [77, 0]
click at [209, 59] on label "Lamarkisms" at bounding box center [228, 64] width 259 height 13
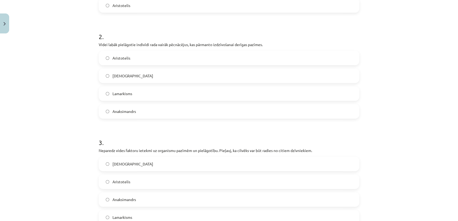
scroll to position [191, 0]
click at [114, 74] on span "Darvinisms" at bounding box center [132, 75] width 41 height 6
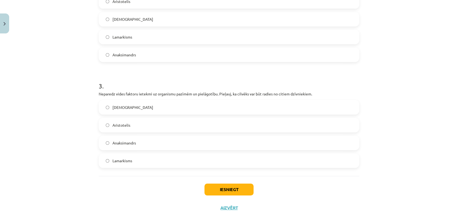
scroll to position [256, 0]
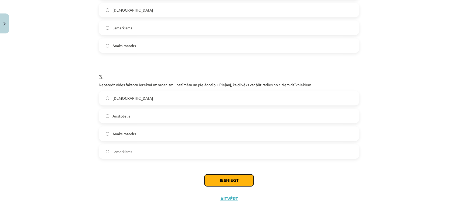
click at [217, 179] on button "Iesniegt" at bounding box center [228, 180] width 49 height 12
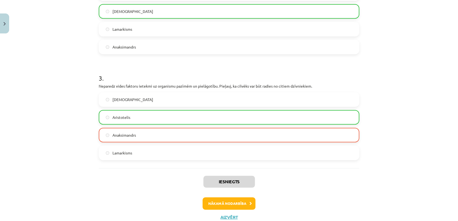
scroll to position [273, 0]
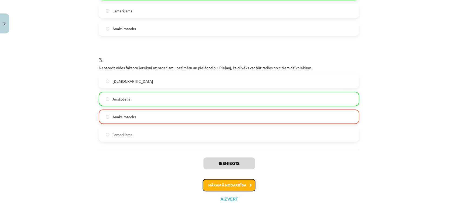
click at [236, 185] on button "Nākamā nodarbība" at bounding box center [228, 185] width 53 height 12
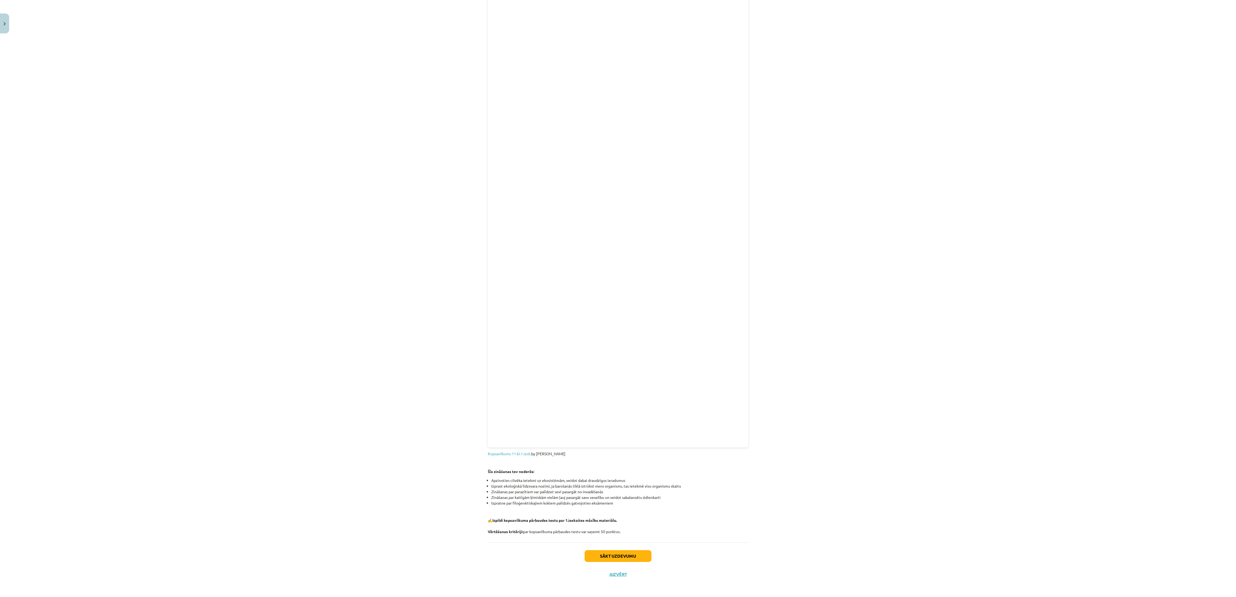
scroll to position [240, 0]
drag, startPoint x: 443, startPoint y: 1, endPoint x: 818, endPoint y: 240, distance: 444.6
click at [412, 199] on div "Mācību tēma: Bioloģijas i - 11. klases 1. ieskaites mācību materiāls #6 Noslēgu…" at bounding box center [618, 298] width 1236 height 597
click at [412, 199] on button "Sākt uzdevumu" at bounding box center [618, 556] width 67 height 12
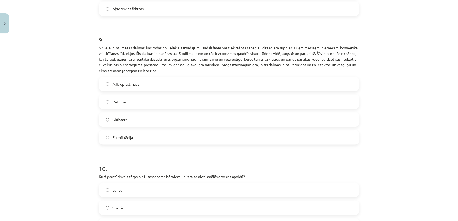
scroll to position [1046, 0]
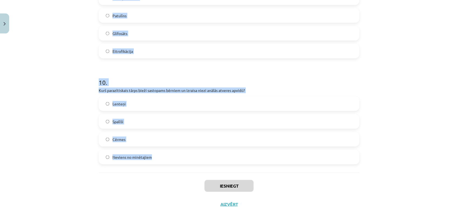
drag, startPoint x: 1116, startPoint y: 1, endPoint x: 162, endPoint y: 163, distance: 967.2
click at [162, 163] on div "Mācību tēma: Bioloģijas i - 11. klases 1. ieskaites mācību materiāls #6 Noslēgu…" at bounding box center [229, 110] width 458 height 221
copy form "1 . Vasaras laikā Kristīnes ģimene devās uz pludmali. Kad viņi ieradās, saule j…"
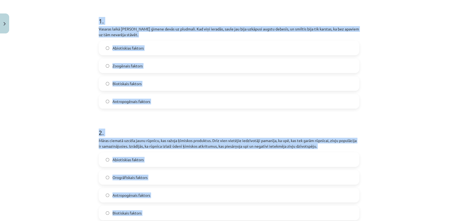
scroll to position [75, 0]
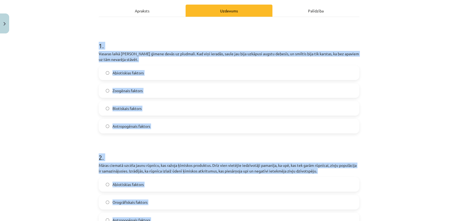
click at [145, 126] on span "Antropogēnais faktors" at bounding box center [131, 126] width 38 height 6
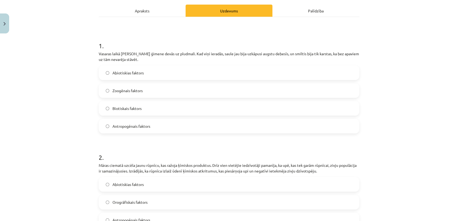
click at [155, 73] on label "Abiotiskias faktors" at bounding box center [228, 72] width 259 height 13
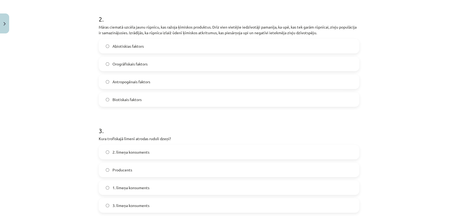
scroll to position [214, 0]
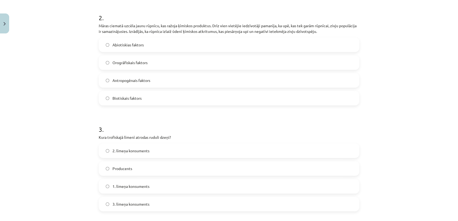
click at [133, 79] on span "Antropogēnais faktors" at bounding box center [131, 81] width 38 height 6
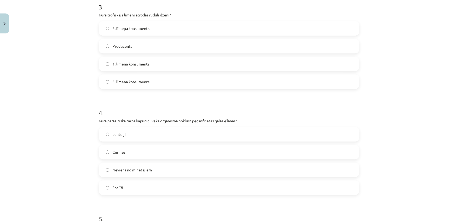
scroll to position [335, 0]
drag, startPoint x: 414, startPoint y: 87, endPoint x: 410, endPoint y: 84, distance: 4.8
click at [410, 84] on div "Mācību tēma: Bioloģijas i - 11. klases 1. ieskaites mācību materiāls #6 Noslēgu…" at bounding box center [229, 110] width 458 height 221
click at [72, 79] on div "Mācību tēma: Bioloģijas i - 11. klases 1. ieskaites mācību materiāls #6 Noslēgu…" at bounding box center [229, 110] width 458 height 221
click at [163, 33] on label "2. līmeņa konsuments" at bounding box center [228, 29] width 259 height 13
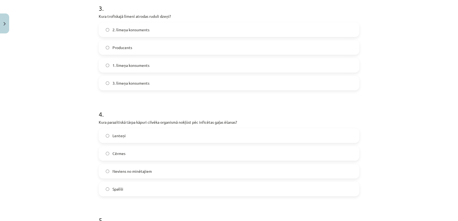
click at [132, 136] on label "Lenteņi" at bounding box center [228, 135] width 259 height 13
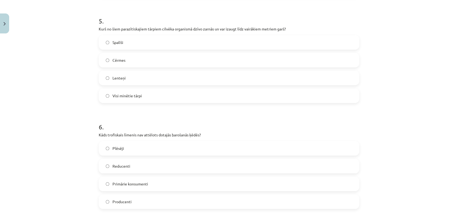
scroll to position [508, 0]
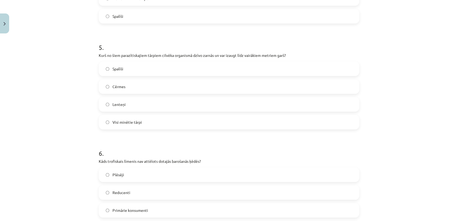
click at [139, 105] on label "Lenteņi" at bounding box center [228, 104] width 259 height 13
click at [139, 190] on label "Reducenti" at bounding box center [228, 192] width 259 height 13
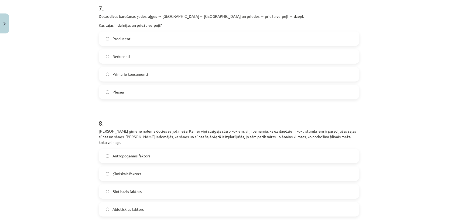
scroll to position [764, 0]
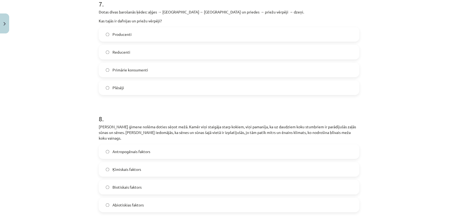
click at [149, 70] on label "Primārie konsumenti" at bounding box center [228, 69] width 259 height 13
click at [146, 198] on label "Abiotiskias faktors" at bounding box center [228, 204] width 259 height 13
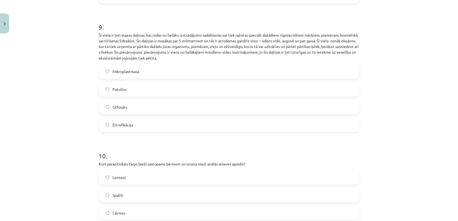
scroll to position [984, 0]
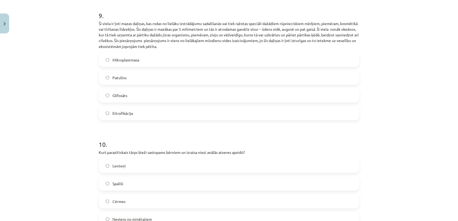
click at [157, 53] on label "Mikroplastmasa" at bounding box center [228, 59] width 259 height 13
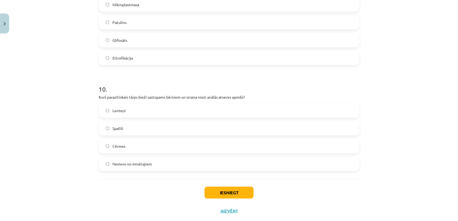
scroll to position [1046, 0]
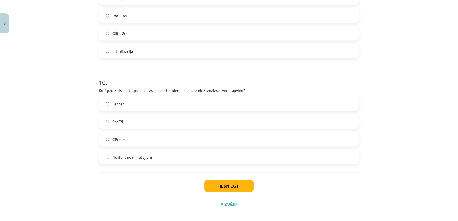
click at [128, 115] on label "Spalīši" at bounding box center [228, 121] width 259 height 13
click at [236, 180] on button "Iesniegt" at bounding box center [228, 186] width 49 height 12
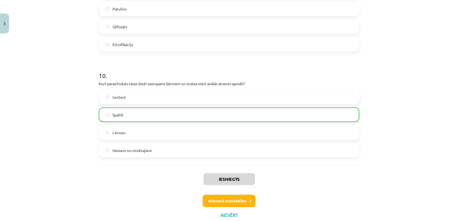
scroll to position [1063, 0]
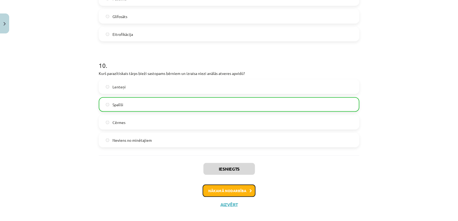
click at [249, 189] on icon at bounding box center [250, 191] width 2 height 4
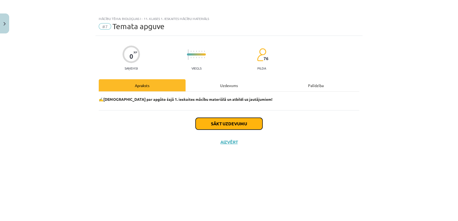
click at [244, 126] on button "Sākt uzdevumu" at bounding box center [228, 124] width 67 height 12
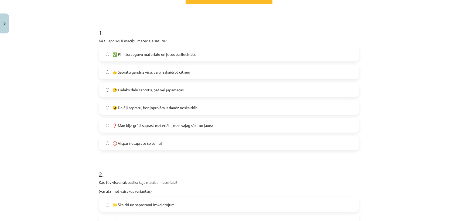
scroll to position [89, 0]
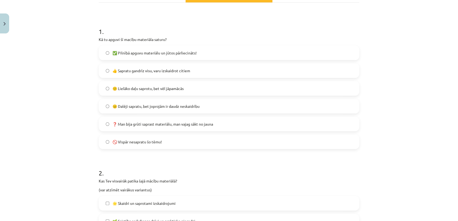
click at [162, 90] on span "🙂 Lielāko daļu saprotu, bet vēl jāpamācās" at bounding box center [147, 89] width 71 height 6
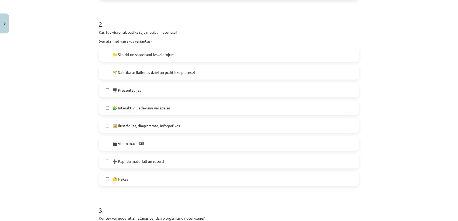
scroll to position [240, 0]
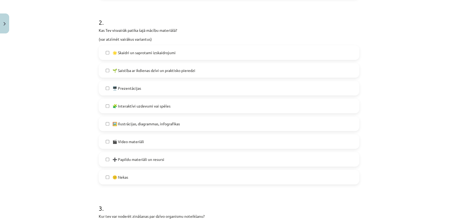
click at [198, 73] on label "🌱 Saistība ar ikdienas dzīvi un praktisko pieredzi" at bounding box center [228, 70] width 259 height 13
click at [177, 68] on span "🌱 Saistība ar ikdienas dzīvi un praktisko pieredzi" at bounding box center [153, 71] width 83 height 6
click at [150, 89] on label "🖥️ Prezentācijas" at bounding box center [228, 87] width 259 height 13
click at [141, 142] on span "🎬 Video materiāli" at bounding box center [128, 142] width 32 height 6
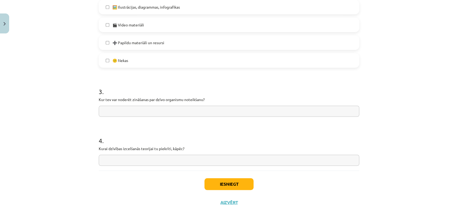
scroll to position [360, 0]
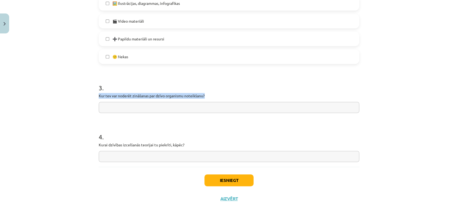
drag, startPoint x: 204, startPoint y: 92, endPoint x: 97, endPoint y: 94, distance: 106.5
click at [99, 94] on div "3 . Kur tev var noderēt zināšanas par dzīvo organismu noteikšanu?" at bounding box center [229, 94] width 260 height 38
copy p "Kur tev var noderēt zināšanas par dzīvo organismu noteikšanu?"
click at [164, 110] on input "text" at bounding box center [229, 107] width 260 height 11
type input "*"
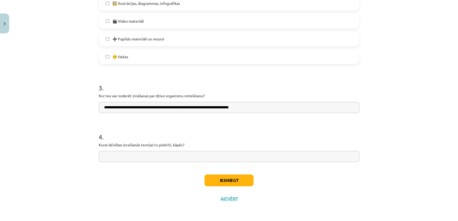
click at [234, 109] on input "**********" at bounding box center [229, 107] width 260 height 11
click at [259, 109] on input "**********" at bounding box center [229, 107] width 260 height 11
paste input "**********"
click at [259, 109] on input "**********" at bounding box center [229, 107] width 260 height 11
click at [321, 107] on input "**********" at bounding box center [229, 107] width 260 height 11
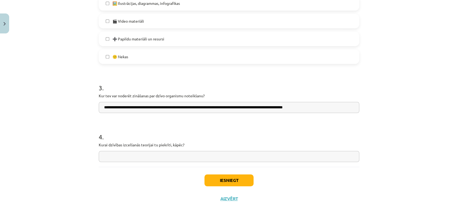
paste input "**********"
click at [351, 108] on input "**********" at bounding box center [229, 107] width 260 height 11
click at [349, 108] on input "**********" at bounding box center [229, 107] width 260 height 11
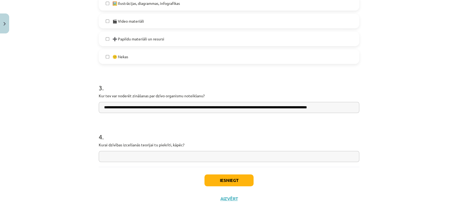
paste input "**********"
click at [350, 108] on input "**********" at bounding box center [229, 107] width 260 height 11
paste input "**********"
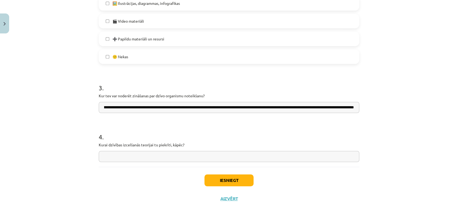
scroll to position [0, 89]
type input "**********"
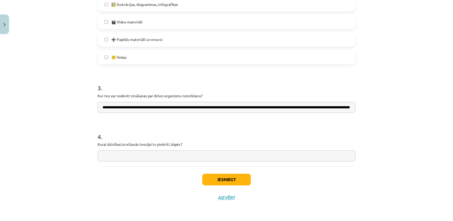
scroll to position [0, 0]
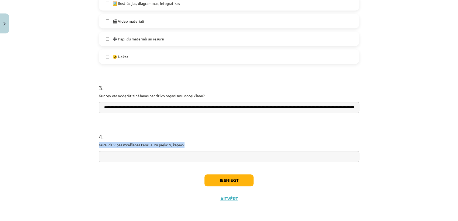
drag, startPoint x: 93, startPoint y: 143, endPoint x: 183, endPoint y: 148, distance: 89.3
click at [125, 159] on input "text" at bounding box center [229, 156] width 260 height 11
paste input "**********"
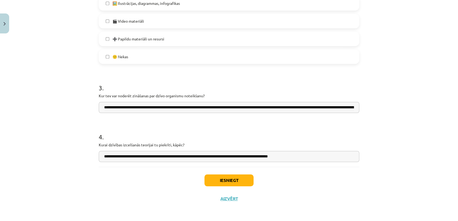
click at [104, 157] on input "**********" at bounding box center [229, 156] width 260 height 11
click at [124, 157] on input "**********" at bounding box center [229, 156] width 260 height 11
click at [149, 158] on input "**********" at bounding box center [229, 156] width 260 height 11
click at [195, 157] on input "**********" at bounding box center [229, 156] width 260 height 11
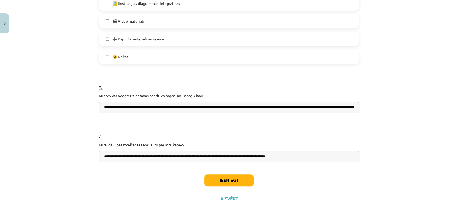
click at [194, 160] on input "**********" at bounding box center [229, 156] width 260 height 11
click at [194, 156] on input "**********" at bounding box center [229, 156] width 260 height 11
click at [236, 156] on input "**********" at bounding box center [229, 156] width 260 height 11
click at [123, 158] on input "**********" at bounding box center [229, 156] width 260 height 11
click at [122, 160] on input "**********" at bounding box center [229, 156] width 260 height 11
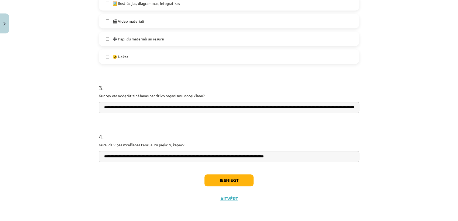
click at [122, 160] on input "**********" at bounding box center [229, 156] width 260 height 11
click at [104, 157] on input "**********" at bounding box center [229, 156] width 260 height 11
click at [112, 159] on input "**********" at bounding box center [229, 156] width 260 height 11
click at [119, 157] on input "**********" at bounding box center [229, 156] width 260 height 11
click at [122, 158] on input "**********" at bounding box center [229, 156] width 260 height 11
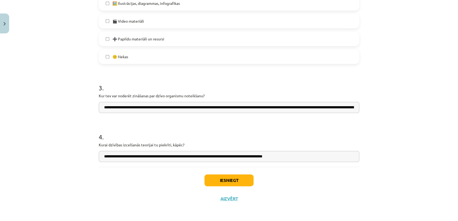
type input "**********"
click at [239, 176] on button "Iesniegt" at bounding box center [228, 180] width 49 height 12
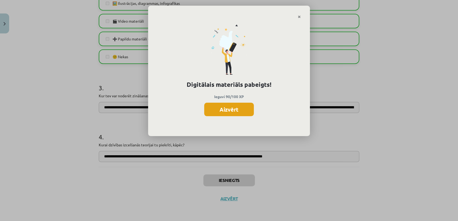
click at [230, 109] on button "Aizvērt" at bounding box center [229, 109] width 50 height 13
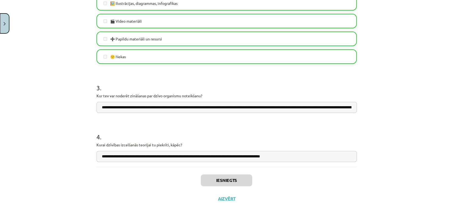
click at [5, 23] on img "Close" at bounding box center [5, 24] width 2 height 4
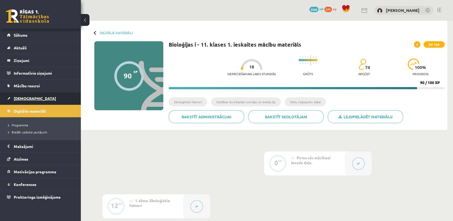
click at [34, 98] on link "[DEMOGRAPHIC_DATA]" at bounding box center [40, 98] width 67 height 12
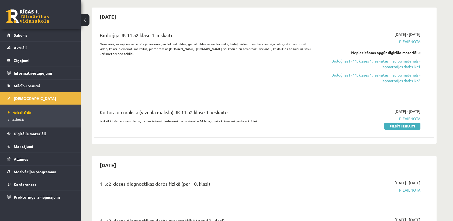
scroll to position [121, 0]
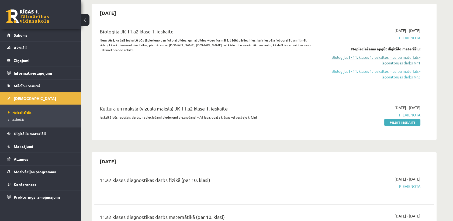
click at [403, 56] on link "Bioloģijas I - 11. klases 1. ieskaites mācību materiāls - laboratorijas darbs N…" at bounding box center [370, 59] width 102 height 11
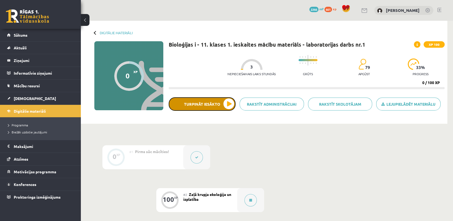
click at [222, 106] on button "Turpināt iesākto" at bounding box center [202, 103] width 67 height 13
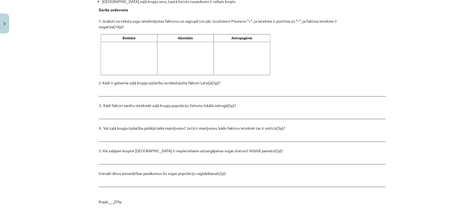
scroll to position [697, 0]
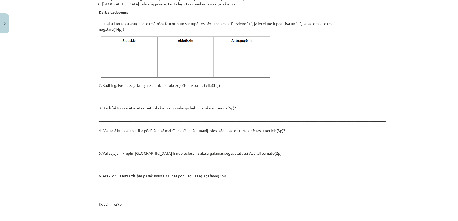
drag, startPoint x: 95, startPoint y: 9, endPoint x: 164, endPoint y: 52, distance: 81.9
click at [164, 52] on img at bounding box center [186, 57] width 175 height 44
click at [99, 13] on p "Darba uzdevums 1. Izraksti no teksta sugu ietekmējošos faktorus un sagrupē tos …" at bounding box center [229, 20] width 260 height 23
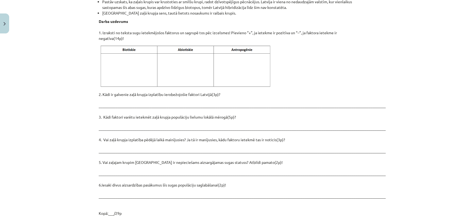
scroll to position [699, 0]
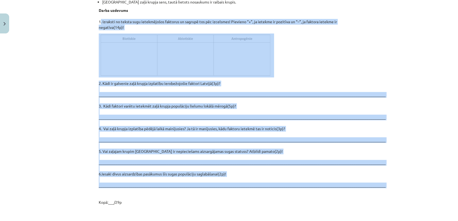
drag, startPoint x: 96, startPoint y: 10, endPoint x: 237, endPoint y: 178, distance: 219.7
click at [77, 87] on div "Mācību tēma: Bioloģijas i - 11. klases 1. ieskaites mācību materiāls - laborato…" at bounding box center [229, 110] width 458 height 221
drag, startPoint x: 96, startPoint y: 9, endPoint x: 159, endPoint y: 203, distance: 203.1
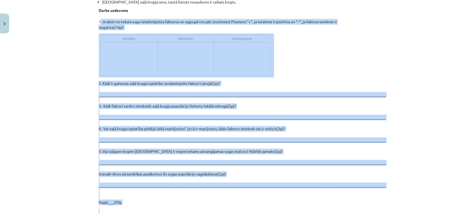
copy div "1. Izraksti no teksta sugu ietekmējošos faktorus un sagrupē tos pēc izcelsmes! …"
click at [63, 139] on div "Mācību tēma: Bioloģijas i - 11. klases 1. ieskaites mācību materiāls - laborato…" at bounding box center [229, 110] width 458 height 221
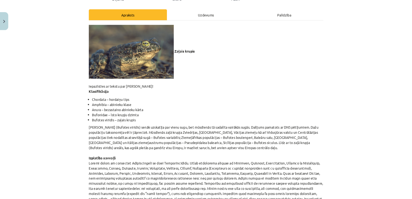
scroll to position [69, 0]
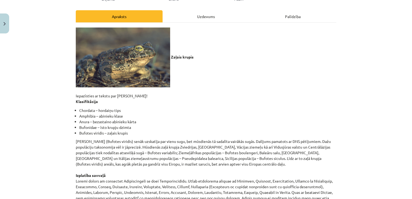
drag, startPoint x: 424, startPoint y: 10, endPoint x: 269, endPoint y: 70, distance: 166.9
click at [269, 70] on p "Zaļais krupis Iepazīsties ar tekstu par zaļo krupi! Klasifikācija" at bounding box center [206, 66] width 260 height 77
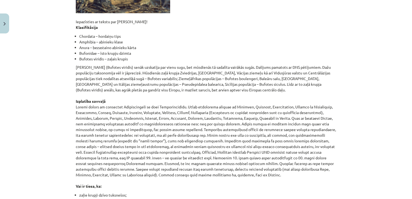
scroll to position [144, 0]
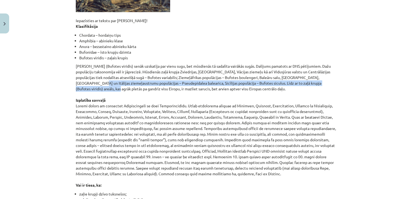
drag, startPoint x: 405, startPoint y: 77, endPoint x: 406, endPoint y: 81, distance: 3.8
click at [406, 81] on div "Mācību tēma: Bioloģijas i - 11. klases 1. ieskaites mācību materiāls - laborato…" at bounding box center [206, 99] width 412 height 199
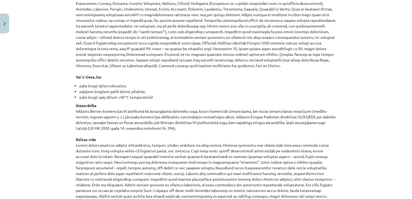
scroll to position [270, 0]
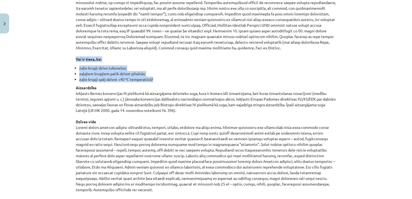
drag, startPoint x: 71, startPoint y: 58, endPoint x: 153, endPoint y: 79, distance: 84.4
copy div "Vai ir tiesa, ka: zaļie krupji dzīvo tuksnešos; zaļajiem krupjiem patīk dzīvot …"
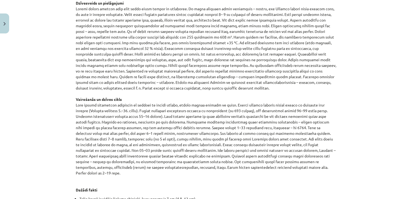
scroll to position [487, 0]
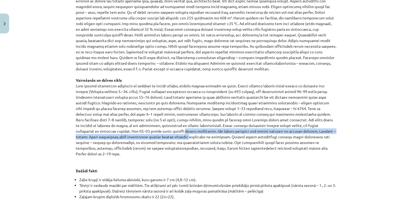
drag, startPoint x: 405, startPoint y: 120, endPoint x: 404, endPoint y: 123, distance: 3.5
click at [404, 123] on div "Mācību tēma: Bioloģijas i - 11. klases 1. ieskaites mācību materiāls - laborato…" at bounding box center [206, 99] width 412 height 199
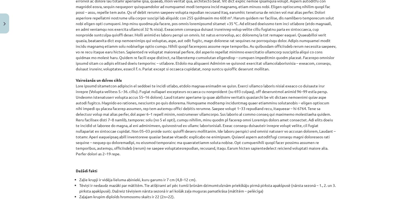
drag, startPoint x: 404, startPoint y: 123, endPoint x: 397, endPoint y: 152, distance: 29.1
click at [397, 152] on div "Mācību tēma: Bioloģijas i - 11. klases 1. ieskaites mācību materiāls - laborato…" at bounding box center [206, 99] width 412 height 199
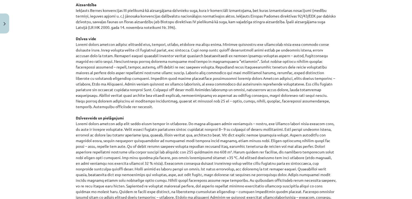
scroll to position [356, 0]
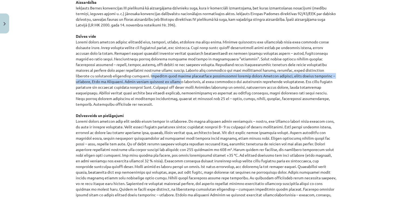
drag, startPoint x: 92, startPoint y: 75, endPoint x: 102, endPoint y: 80, distance: 10.9
click at [102, 80] on p "Aizsardzība Iekļauts Bernes konvencijas III pielikumā kā aizsargājama dzīvnieku…" at bounding box center [206, 152] width 260 height 306
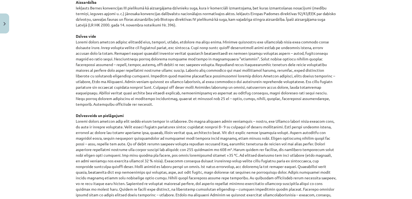
click at [145, 109] on p "Aizsardzība Iekļauts Bernes konvencijas III pielikumā kā aizsargājama dzīvnieku…" at bounding box center [206, 152] width 260 height 306
click at [93, 76] on p "Aizsardzība Iekļauts Bernes konvencijas III pielikumā kā aizsargājama dzīvnieku…" at bounding box center [206, 152] width 260 height 306
click at [93, 77] on p "Aizsardzība Iekļauts Bernes konvencijas III pielikumā kā aizsargājama dzīvnieku…" at bounding box center [206, 152] width 260 height 306
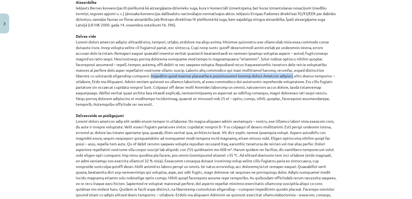
drag, startPoint x: 90, startPoint y: 76, endPoint x: 217, endPoint y: 75, distance: 127.3
click at [217, 75] on p "Aizsardzība Iekļauts Bernes konvencijas III pielikumā kā aizsargājama dzīvnieku…" at bounding box center [206, 152] width 260 height 306
copy p "Stabilas zaļā krupja populācijas izveidojušās daudzās lielās Eiropas pilsētās"
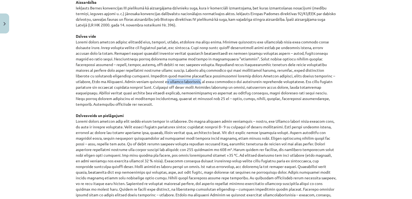
drag, startPoint x: 88, startPoint y: 81, endPoint x: 125, endPoint y: 84, distance: 36.2
click at [125, 84] on p "Aizsardzība Iekļauts Bernes konvencijas III pielikumā kā aizsargājama dzīvnieku…" at bounding box center [206, 152] width 260 height 306
drag, startPoint x: 231, startPoint y: 81, endPoint x: 315, endPoint y: 81, distance: 83.9
click at [315, 81] on p "Aizsardzība Iekļauts Bernes konvencijas III pielikumā kā aizsargājama dzīvnieku…" at bounding box center [206, 152] width 260 height 306
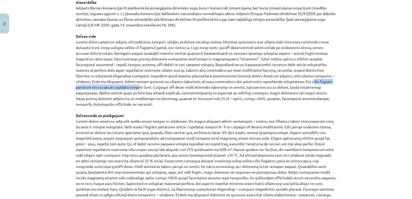
click at [315, 81] on p "Aizsardzība Iekļauts Bernes konvencijas III pielikumā kā aizsargājama dzīvnieku…" at bounding box center [206, 152] width 260 height 306
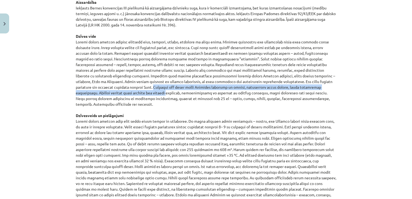
drag, startPoint x: 315, startPoint y: 81, endPoint x: 339, endPoint y: 84, distance: 24.3
click at [339, 84] on div "Mācību tēma: Bioloģijas i - 11. klases 1. ieskaites mācību materiāls - laborato…" at bounding box center [206, 99] width 412 height 199
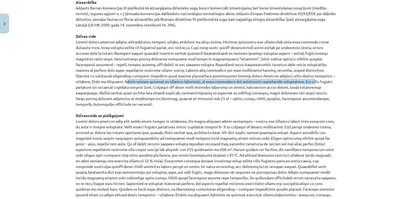
drag, startPoint x: 231, startPoint y: 81, endPoint x: 313, endPoint y: 78, distance: 82.0
click at [313, 78] on p "Aizsardzība Iekļauts Bernes konvencijas III pielikumā kā aizsargājama dzīvnieku…" at bounding box center [206, 152] width 260 height 306
click at [227, 79] on p "Aizsardzība Iekļauts Bernes konvencijas III pielikumā kā aizsargājama dzīvnieku…" at bounding box center [206, 152] width 260 height 306
drag, startPoint x: 230, startPoint y: 83, endPoint x: 305, endPoint y: 77, distance: 75.1
click at [305, 77] on p "Aizsardzība Iekļauts Bernes konvencijas III pielikumā kā aizsargājama dzīvnieku…" at bounding box center [206, 152] width 260 height 306
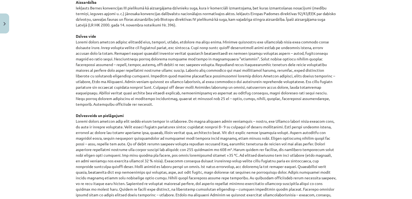
click at [231, 76] on p "Aizsardzība Iekļauts Bernes konvencijas III pielikumā kā aizsargājama dzīvnieku…" at bounding box center [206, 152] width 260 height 306
drag, startPoint x: 229, startPoint y: 82, endPoint x: 330, endPoint y: 80, distance: 101.1
click at [330, 80] on p "Aizsardzība Iekļauts Bernes konvencijas III pielikumā kā aizsargājama dzīvnieku…" at bounding box center [206, 152] width 260 height 306
copy p "e lielā blīvumā sastopami arī vairākos blokmāju rajonos Rīgā."
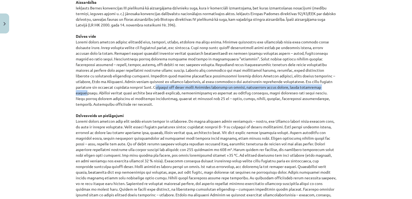
drag, startPoint x: 73, startPoint y: 87, endPoint x: 240, endPoint y: 87, distance: 167.4
click at [240, 87] on div "100 XP Saņemsi Grūts 79 pilda Apraksts Uzdevums Palīdzība Zaļais krupis Iepazīs…" at bounding box center [206, 143] width 267 height 926
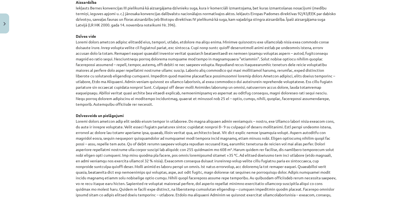
click at [318, 100] on p "Aizsardzība Iekļauts Bernes konvencijas III pielikumā kā aizsargājama dzīvnieku…" at bounding box center [206, 152] width 260 height 306
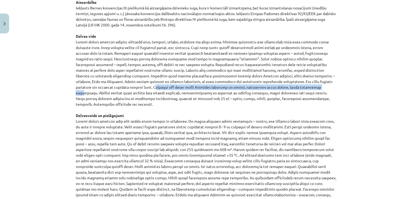
drag, startPoint x: 71, startPoint y: 87, endPoint x: 233, endPoint y: 88, distance: 161.5
click at [233, 88] on div "100 XP Saņemsi Grūts 79 pilda Apraksts Uzdevums Palīdzība Zaļais krupis Iepazīs…" at bounding box center [206, 143] width 267 height 926
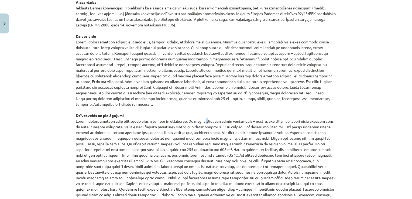
drag, startPoint x: 233, startPoint y: 88, endPoint x: 196, endPoint y: 113, distance: 44.4
click at [196, 113] on p "Aizsardzība Iekļauts Bernes konvencijas III pielikumā kā aizsargājama dzīvnieku…" at bounding box center [206, 152] width 260 height 306
drag, startPoint x: 73, startPoint y: 87, endPoint x: 205, endPoint y: 87, distance: 131.6
click at [205, 87] on div "100 XP Saņemsi Grūts 79 pilda Apraksts Uzdevums Palīdzība Zaļais krupis Iepazīs…" at bounding box center [206, 143] width 267 height 926
drag, startPoint x: 205, startPoint y: 87, endPoint x: 221, endPoint y: 99, distance: 20.2
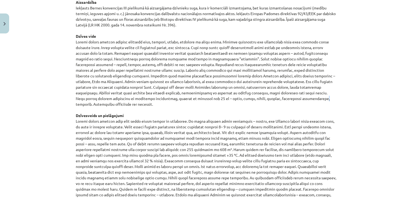
click at [221, 99] on p "Aizsardzība Iekļauts Bernes konvencijas III pielikumā kā aizsargājama dzīvnieku…" at bounding box center [206, 152] width 260 height 306
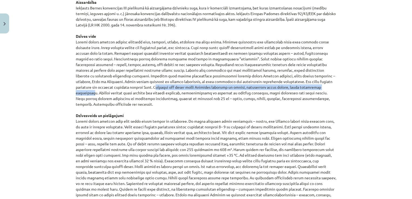
drag, startPoint x: 73, startPoint y: 87, endPoint x: 246, endPoint y: 86, distance: 172.6
click at [246, 86] on div "100 XP Saņemsi Grūts 79 pilda Apraksts Uzdevums Palīdzība Zaļais krupis Iepazīs…" at bounding box center [206, 143] width 267 height 926
copy p "Novēroti arī dažās citās Latvijas pilsētās un ciemos, iecienījuši vecus parkus,…"
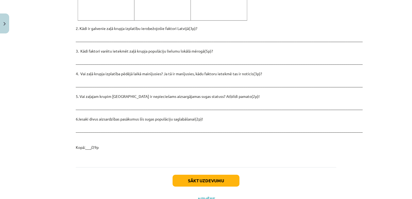
scroll to position [765, 0]
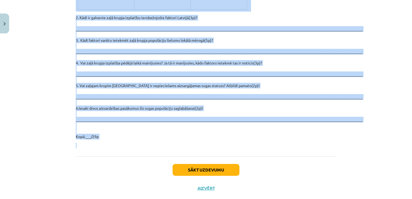
drag, startPoint x: 169, startPoint y: 28, endPoint x: 251, endPoint y: 132, distance: 132.6
copy div "Zaļais krupis Iepazīsties ar tekstu par zaļo krupi! Klasifikācija Chordata – ho…"
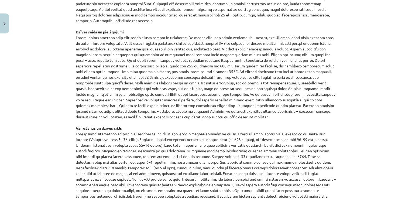
scroll to position [440, 0]
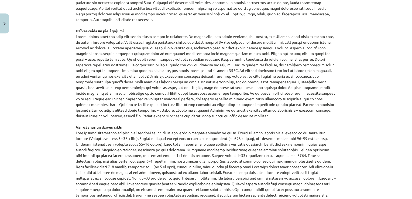
click at [276, 76] on p "Aizsardzība Iekļauts Bernes konvencijas III pielikumā kā aizsargājama dzīvnieku…" at bounding box center [206, 68] width 260 height 306
